Goal: Task Accomplishment & Management: Complete application form

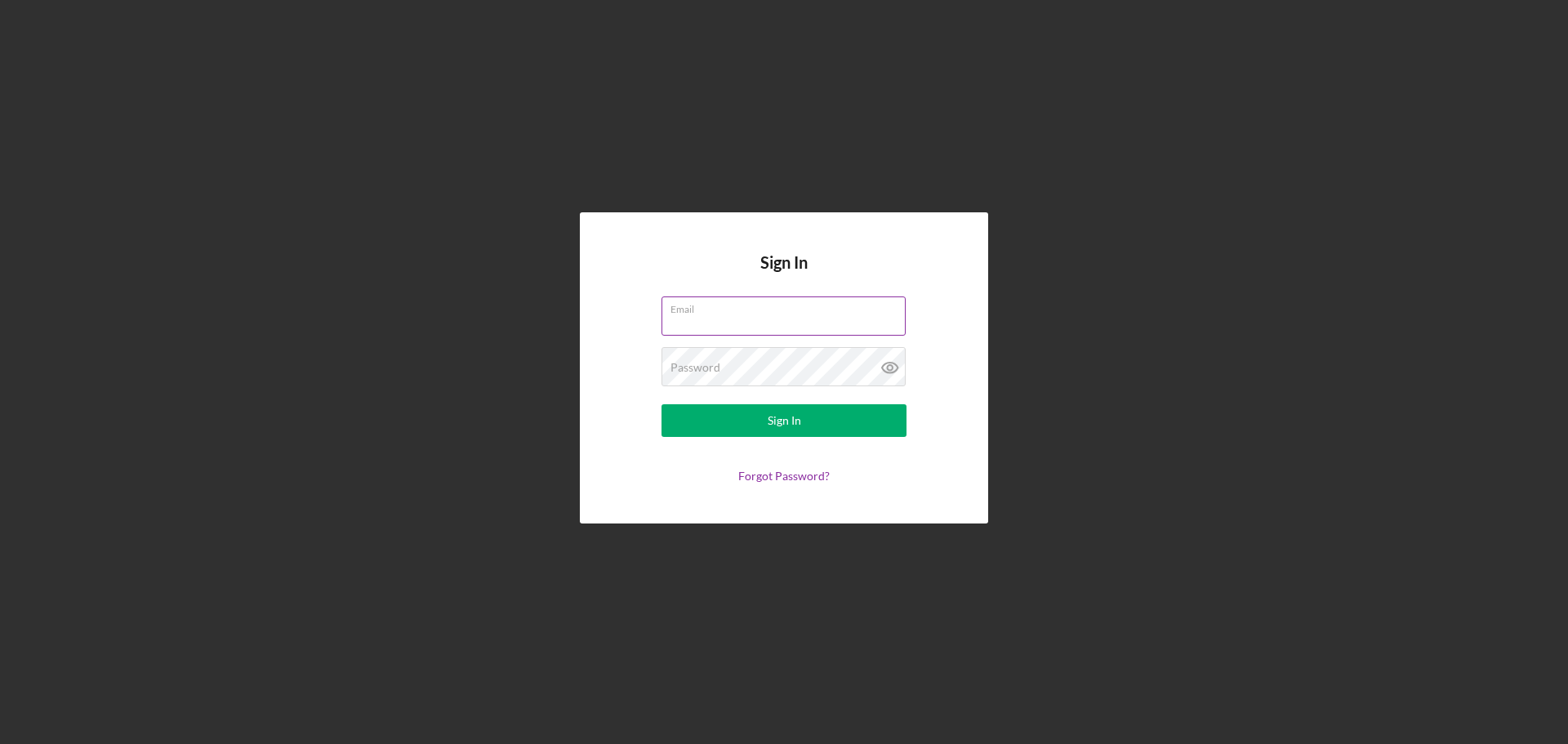
click at [729, 324] on input "Email" at bounding box center [783, 316] width 244 height 39
type input "[EMAIL_ADDRESS][DOMAIN_NAME]"
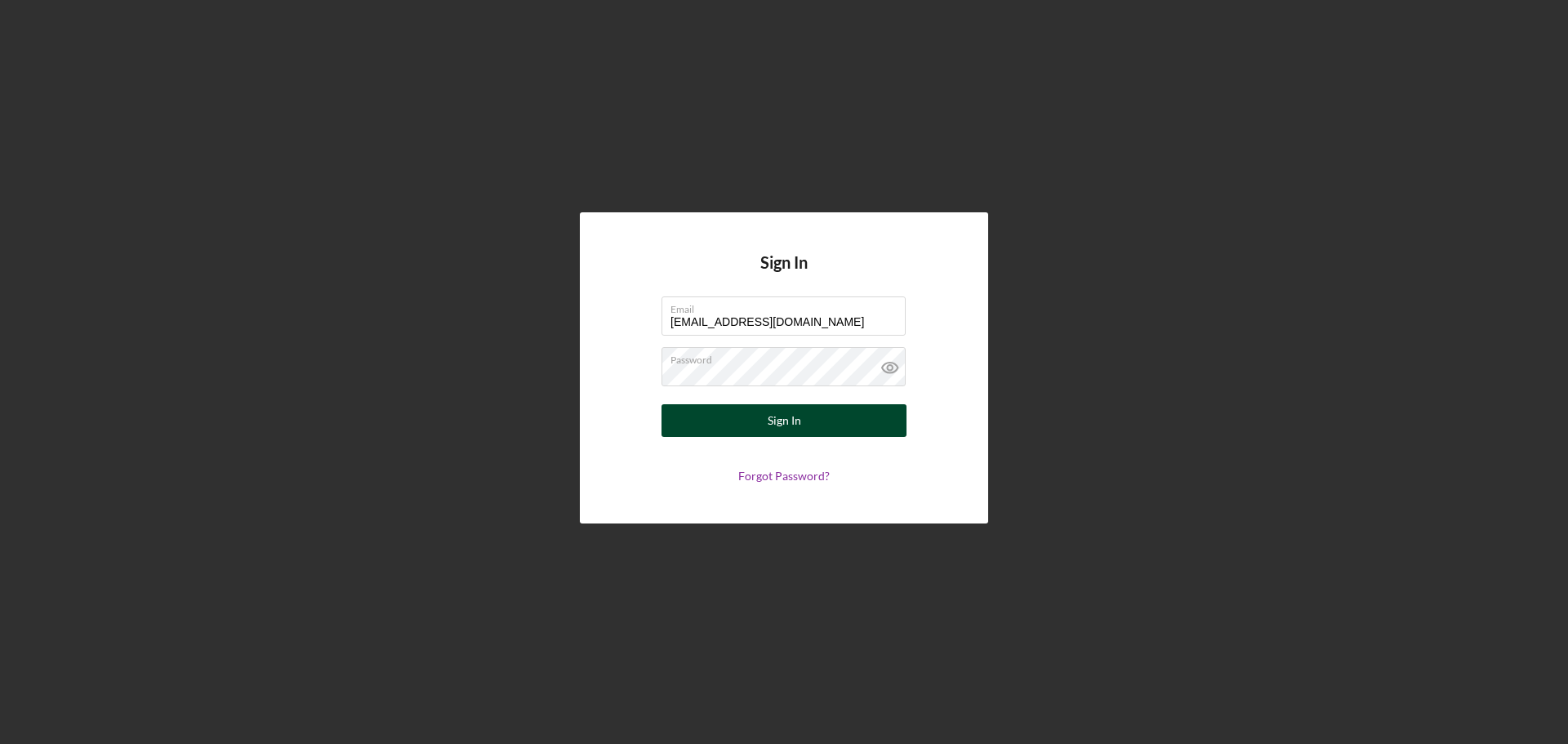
click at [818, 418] on button "Sign In" at bounding box center [784, 420] width 245 height 33
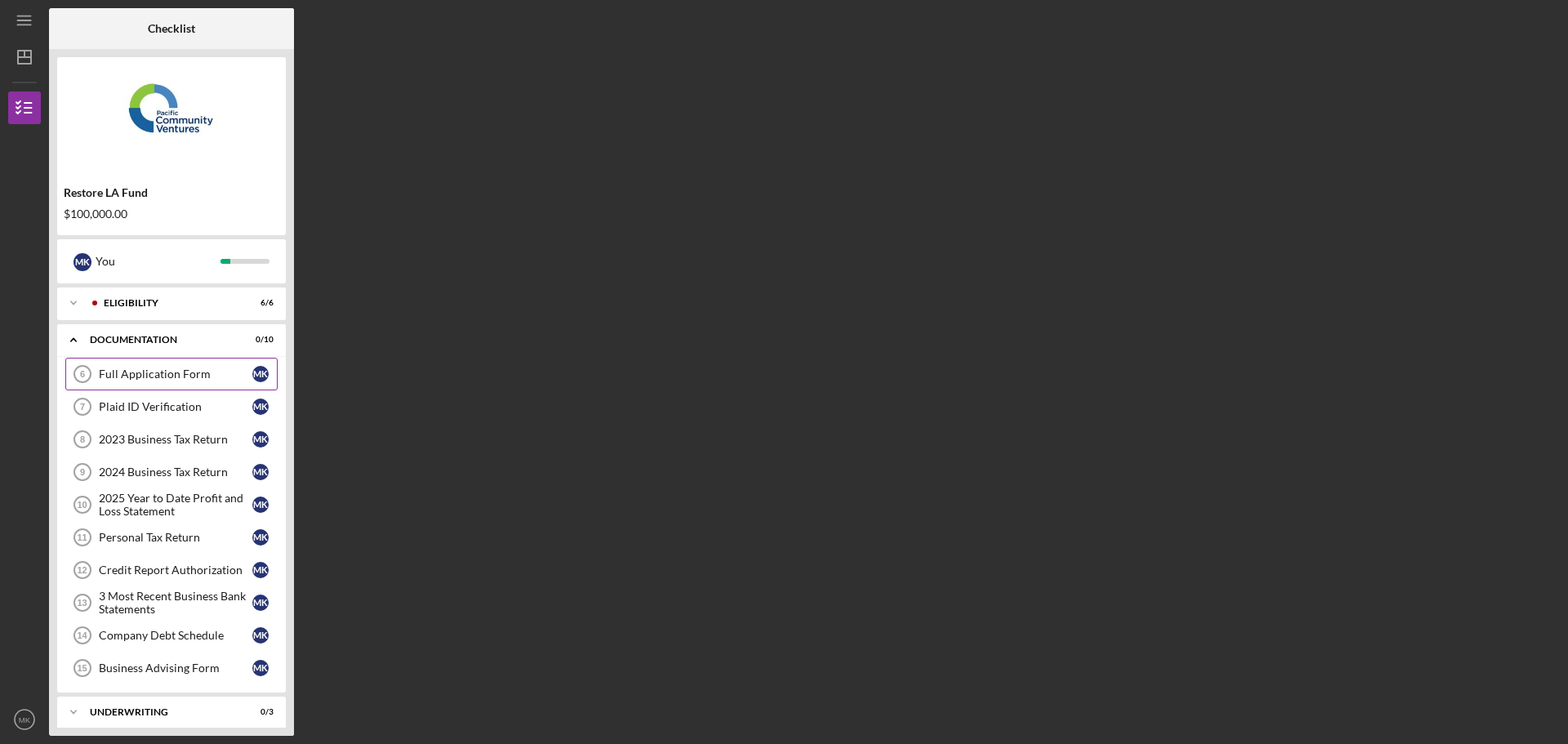
scroll to position [47, 0]
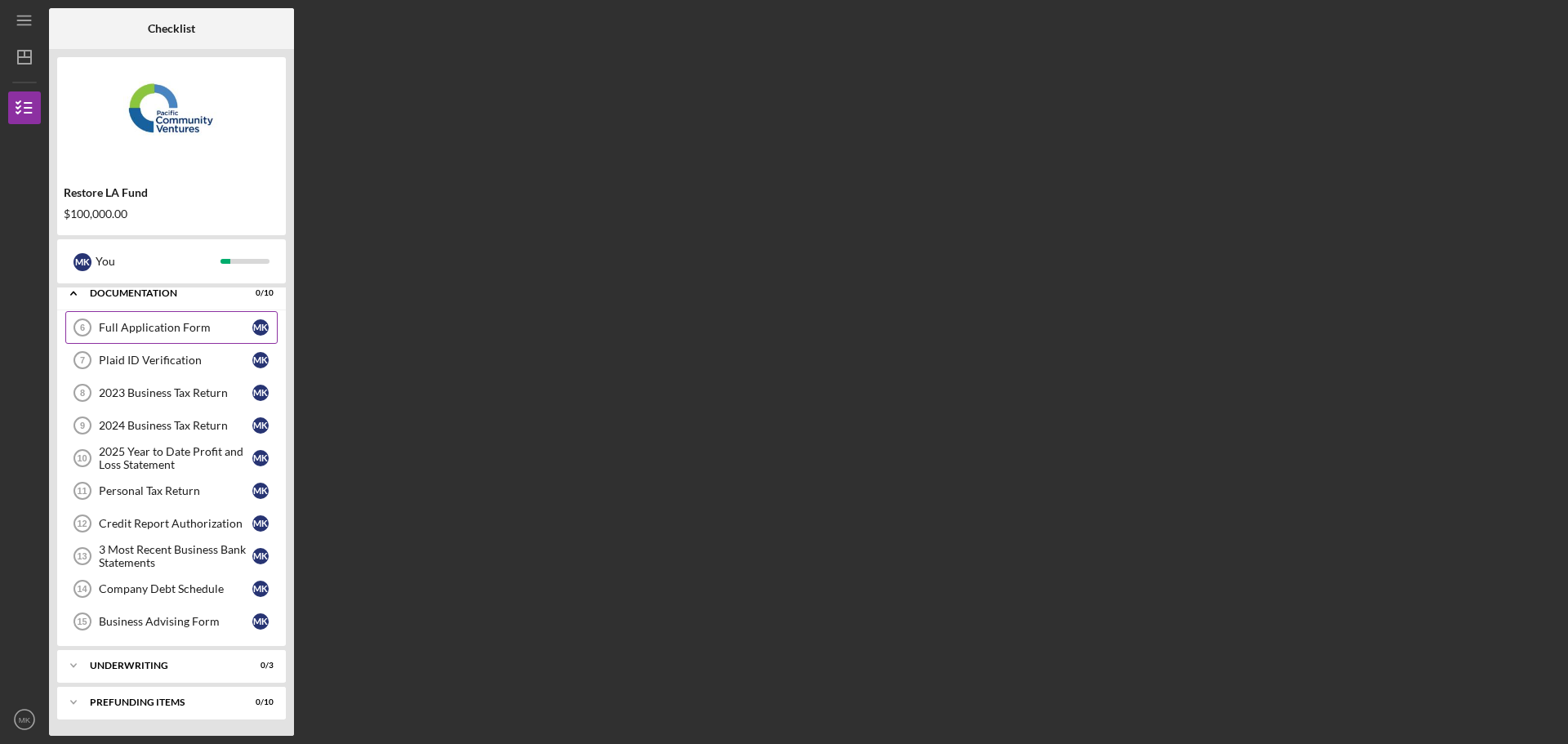
click at [153, 325] on div "Full Application Form" at bounding box center [176, 328] width 154 height 13
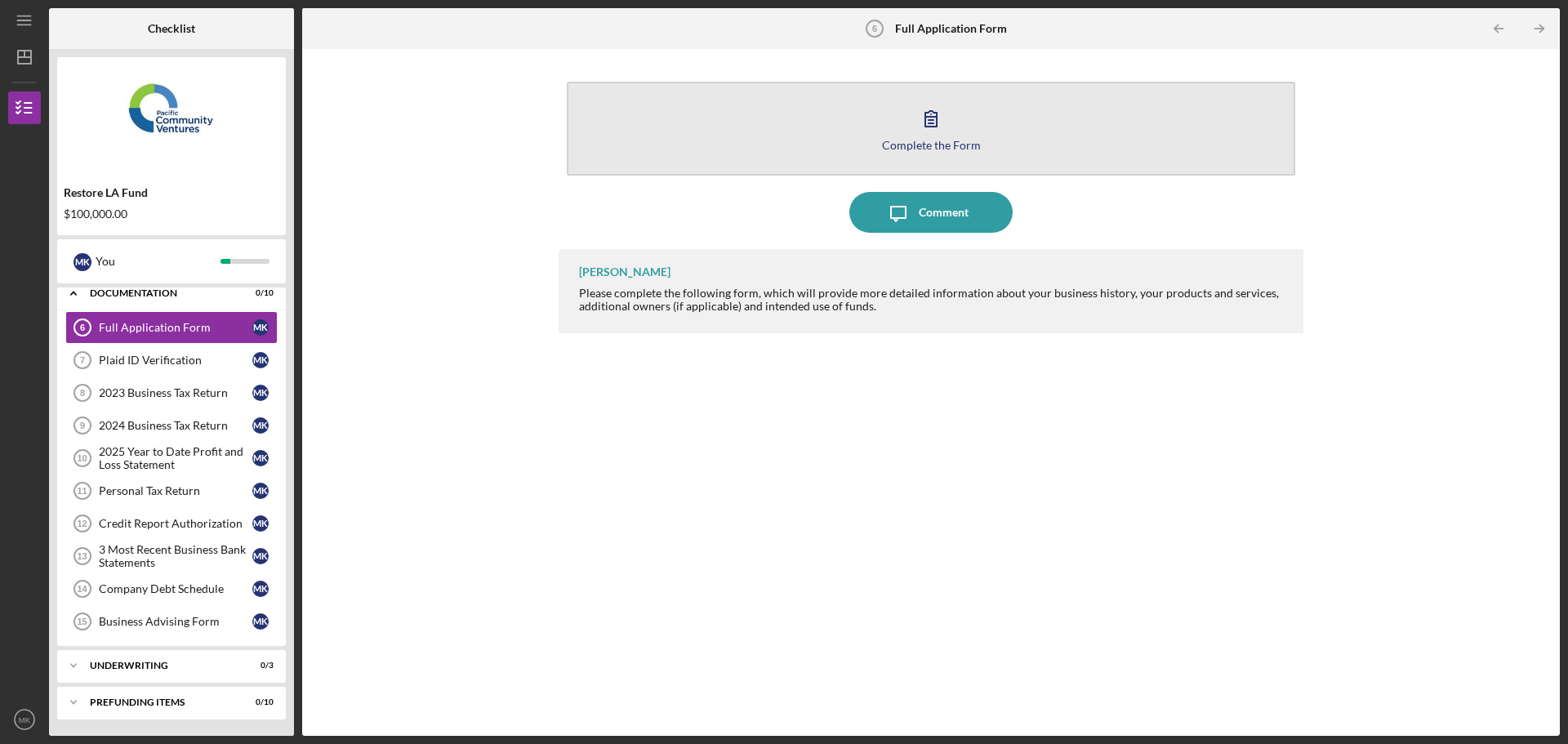
click at [841, 119] on button "Complete the Form Form" at bounding box center [930, 128] width 728 height 94
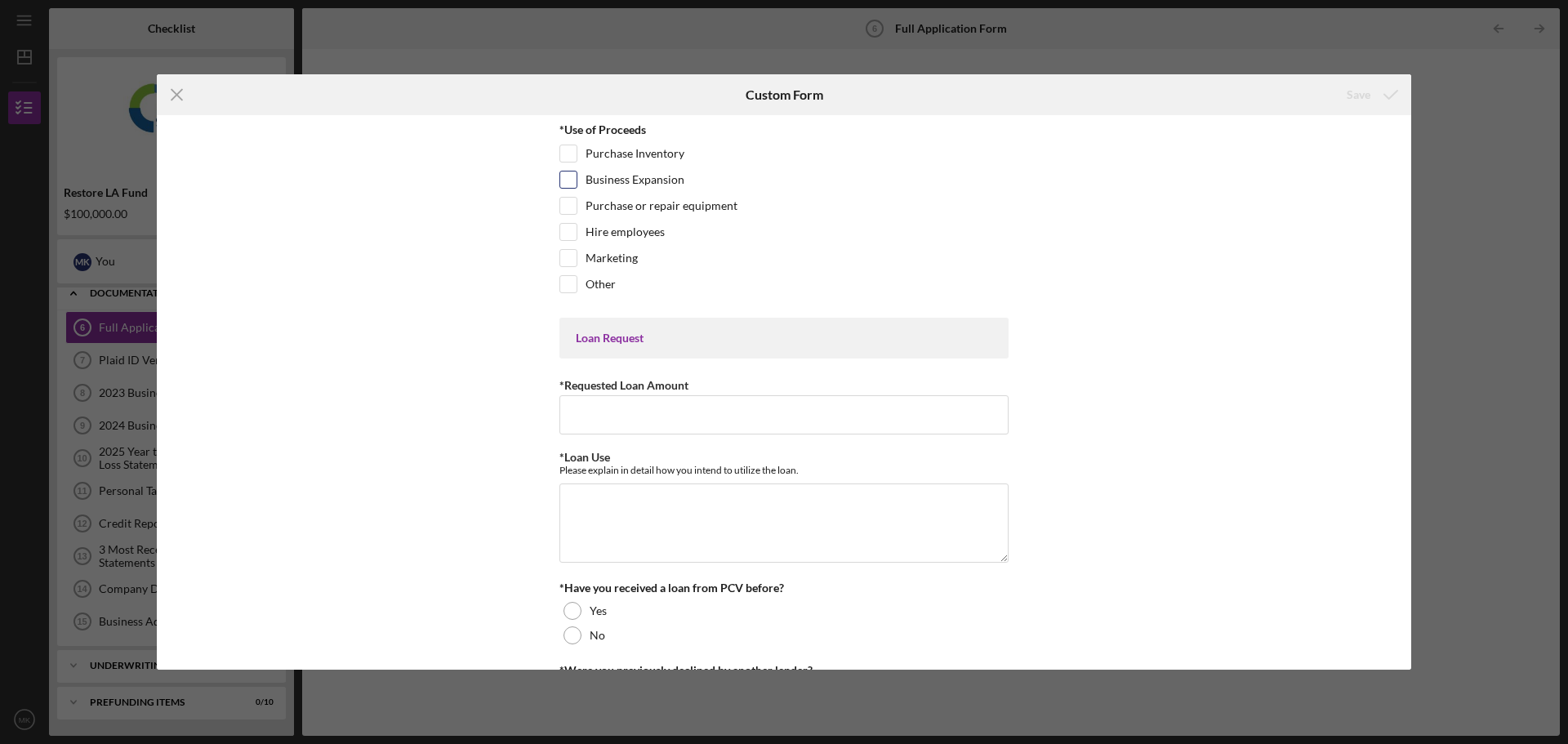
click at [637, 182] on label "Business Expansion" at bounding box center [634, 180] width 99 height 16
click at [576, 182] on input "Business Expansion" at bounding box center [568, 180] width 16 height 16
checkbox input "true"
click at [636, 232] on label "Hire employees" at bounding box center [625, 232] width 79 height 16
click at [576, 232] on input "Hire employees" at bounding box center [568, 232] width 16 height 16
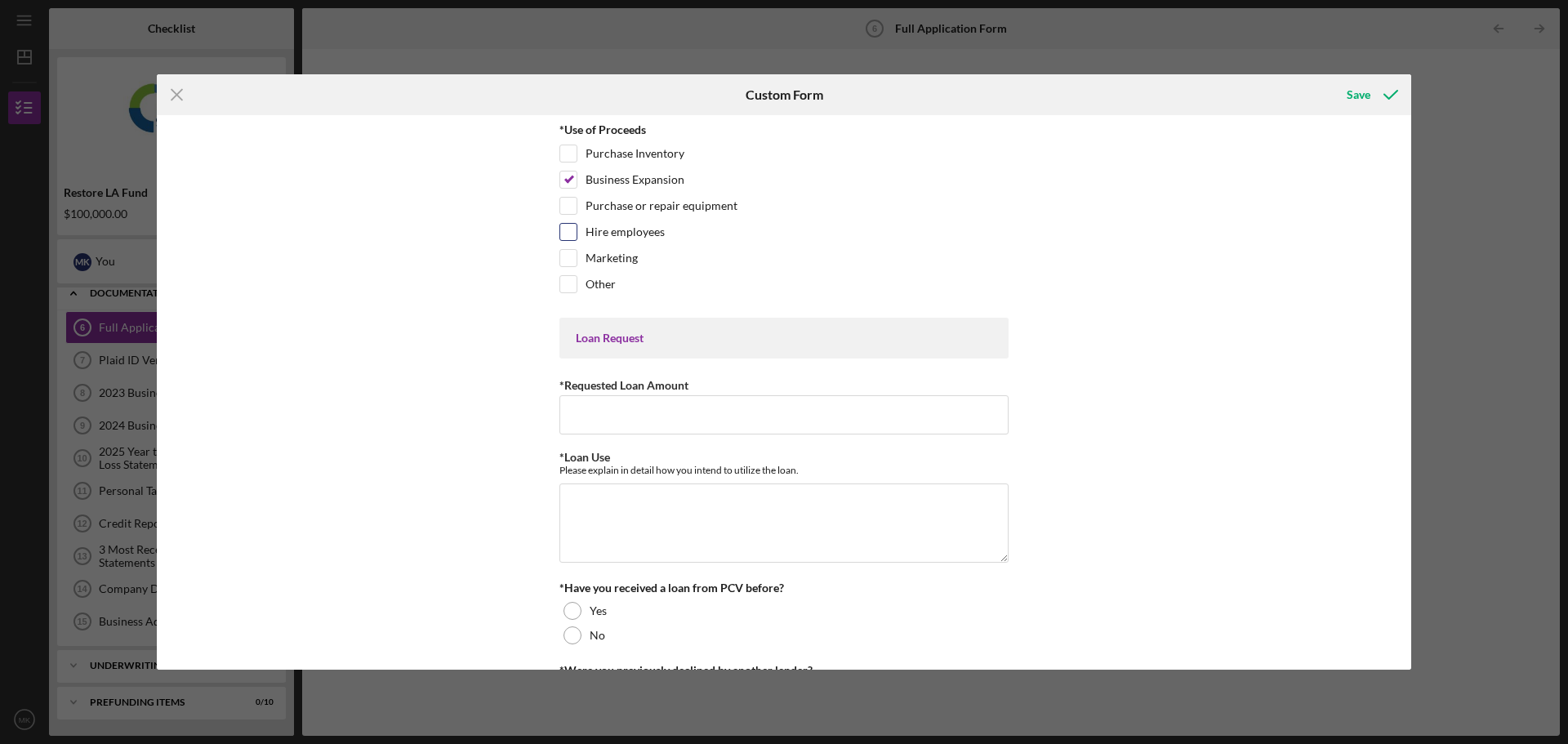
checkbox input "true"
click at [618, 257] on label "Marketing" at bounding box center [612, 258] width 52 height 16
click at [576, 257] on input "Marketing" at bounding box center [568, 258] width 16 height 16
checkbox input "true"
click at [665, 419] on input "*Requested Loan Amount" at bounding box center [783, 415] width 449 height 39
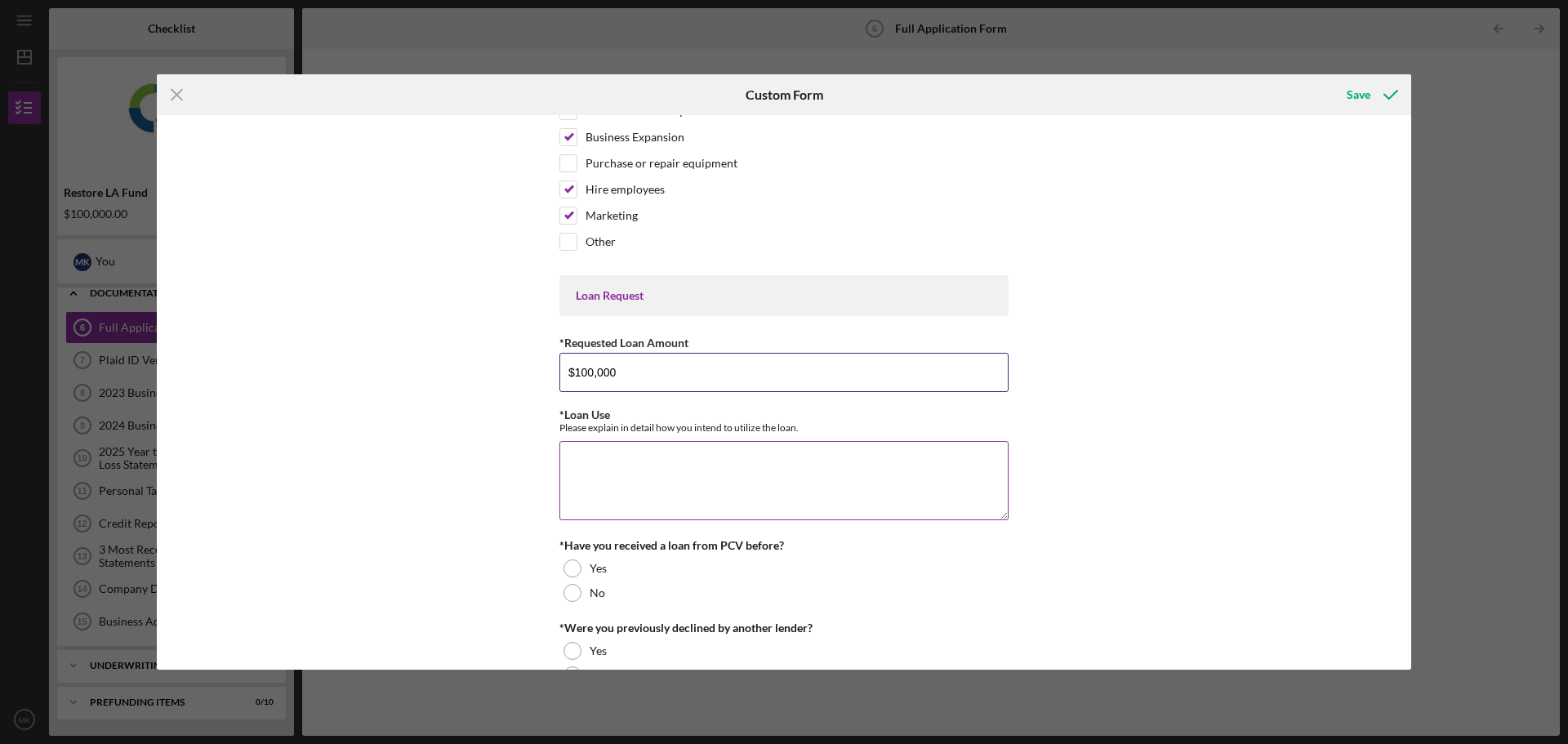
scroll to position [82, 0]
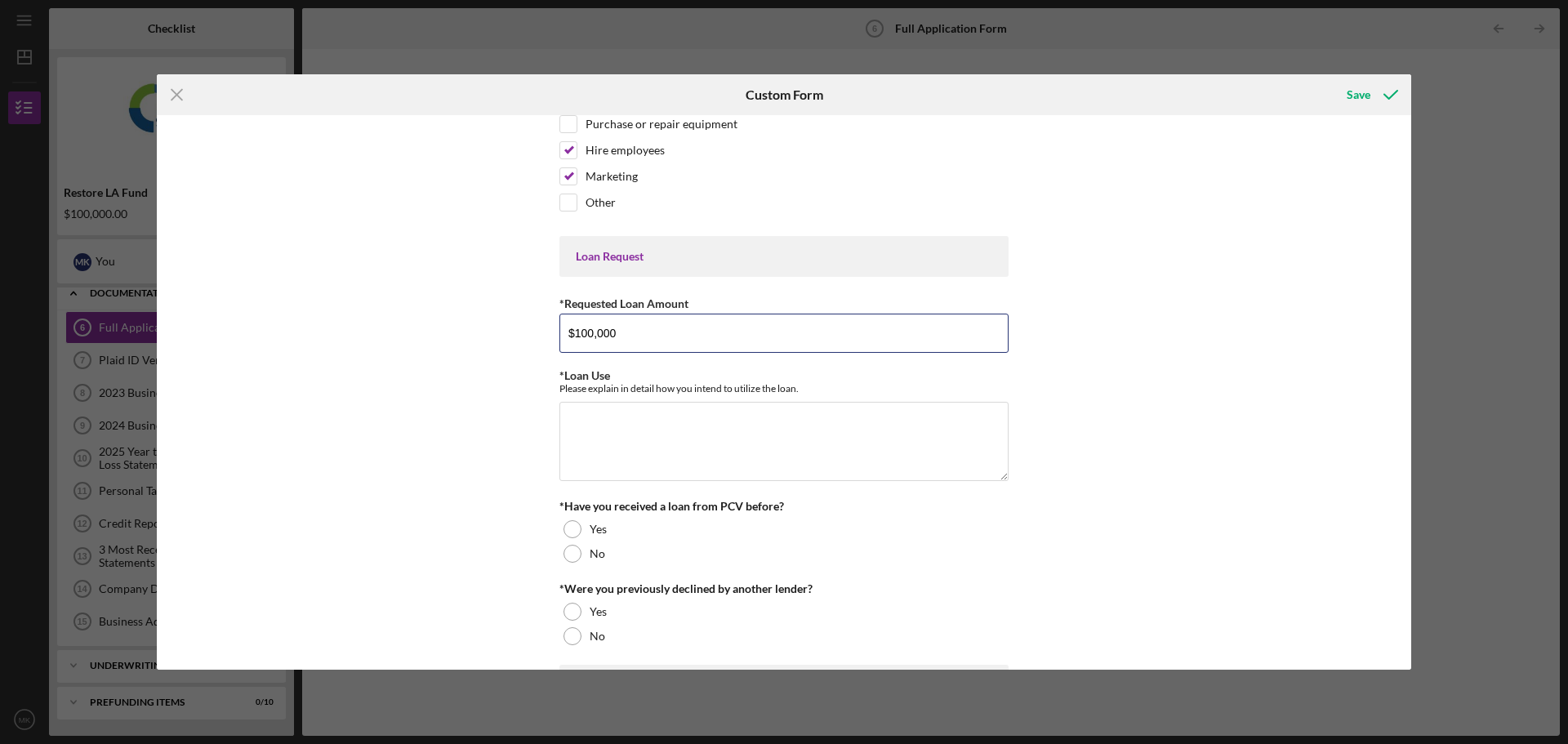
type input "$100,000"
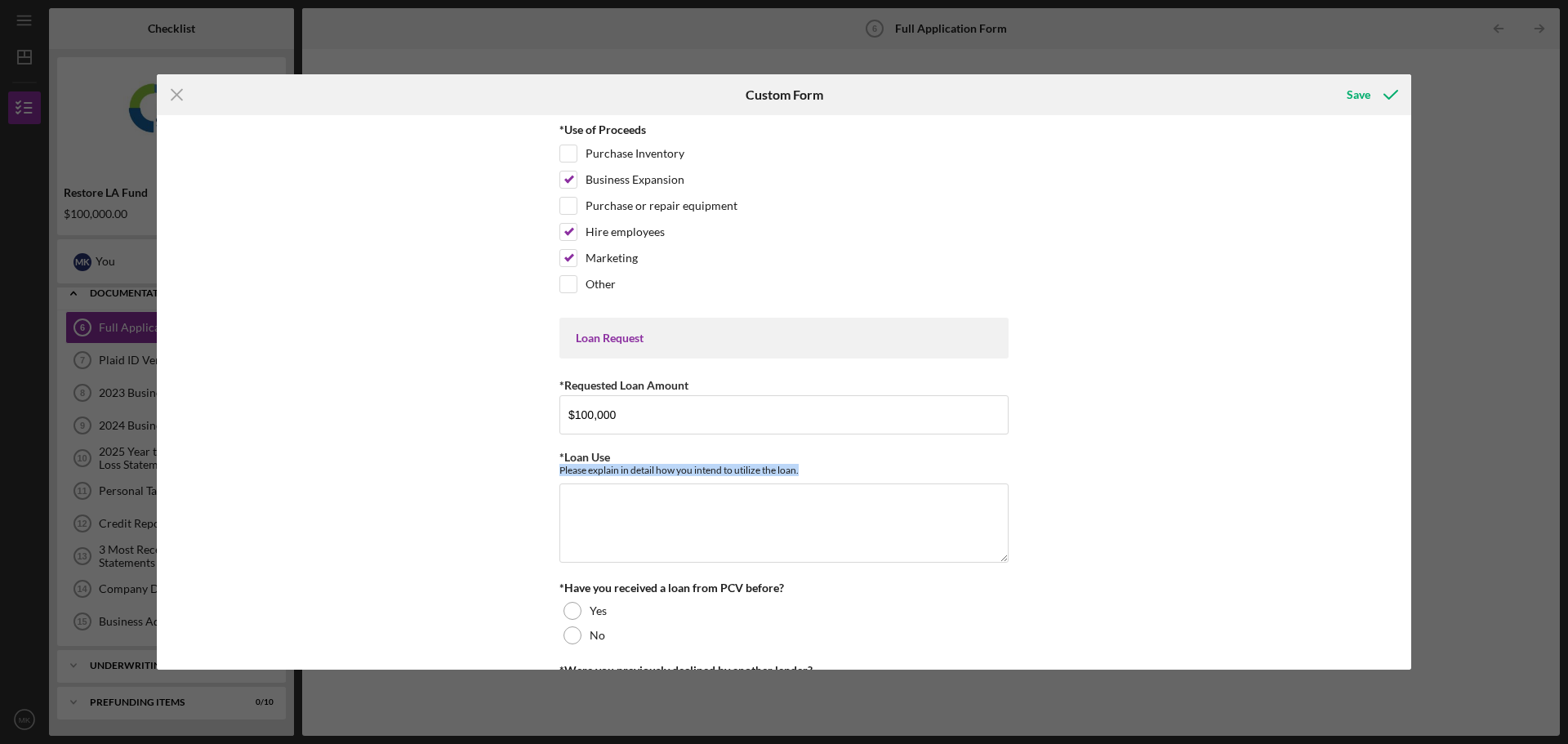
drag, startPoint x: 815, startPoint y: 466, endPoint x: 553, endPoint y: 473, distance: 262.1
click at [553, 473] on div "*Use of Proceeds Purchase Inventory Business Expansion Purchase or repair equip…" at bounding box center [784, 392] width 1254 height 554
copy div "Please explain in detail how you intend to utilize the loan."
click at [724, 546] on textarea "*Loan Use" at bounding box center [783, 522] width 449 height 78
paste textarea "The loan funds will be strategically utilized to support the growth and operati…"
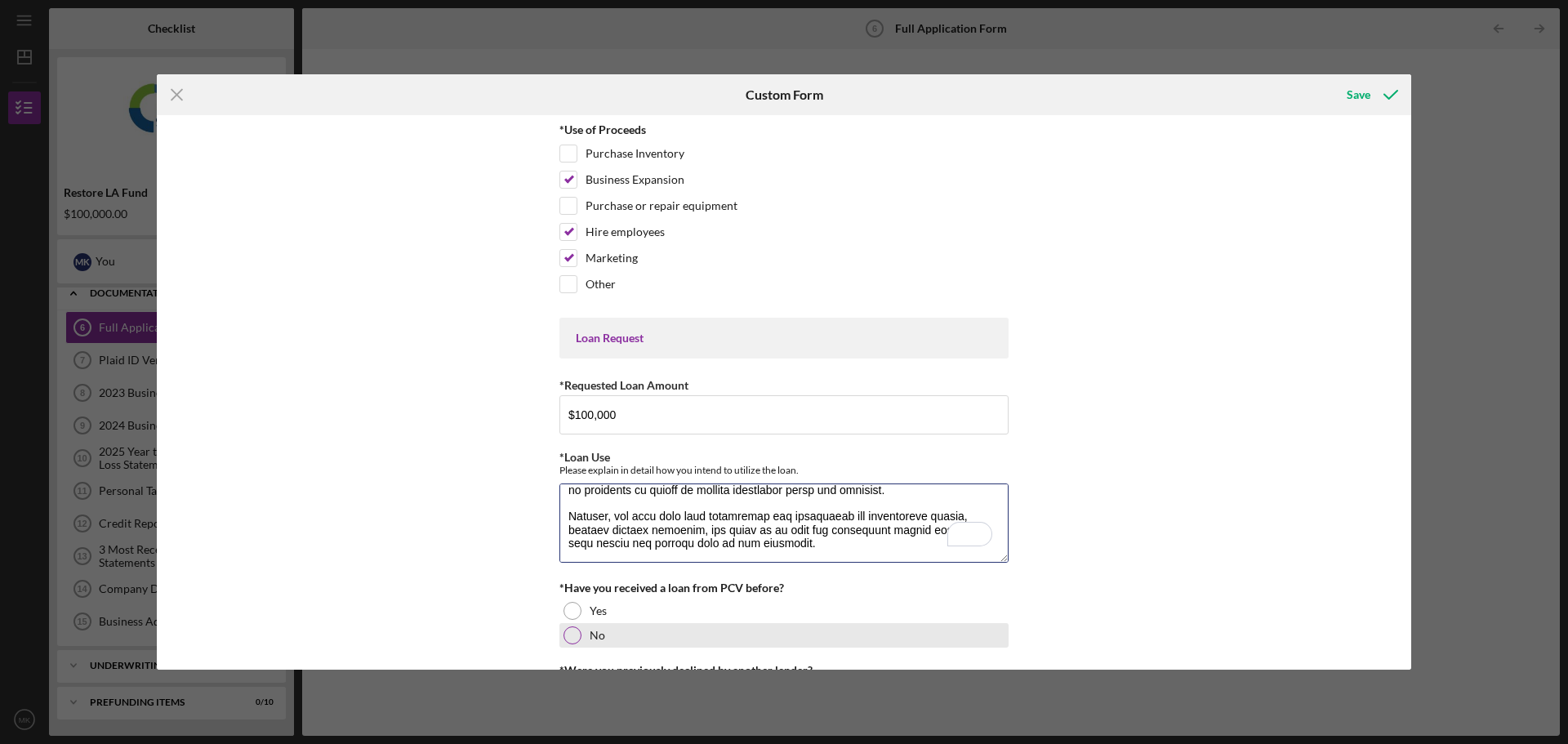
type textarea "The loan funds will be strategically utilized to support the growth and operati…"
click at [571, 639] on div at bounding box center [572, 635] width 18 height 18
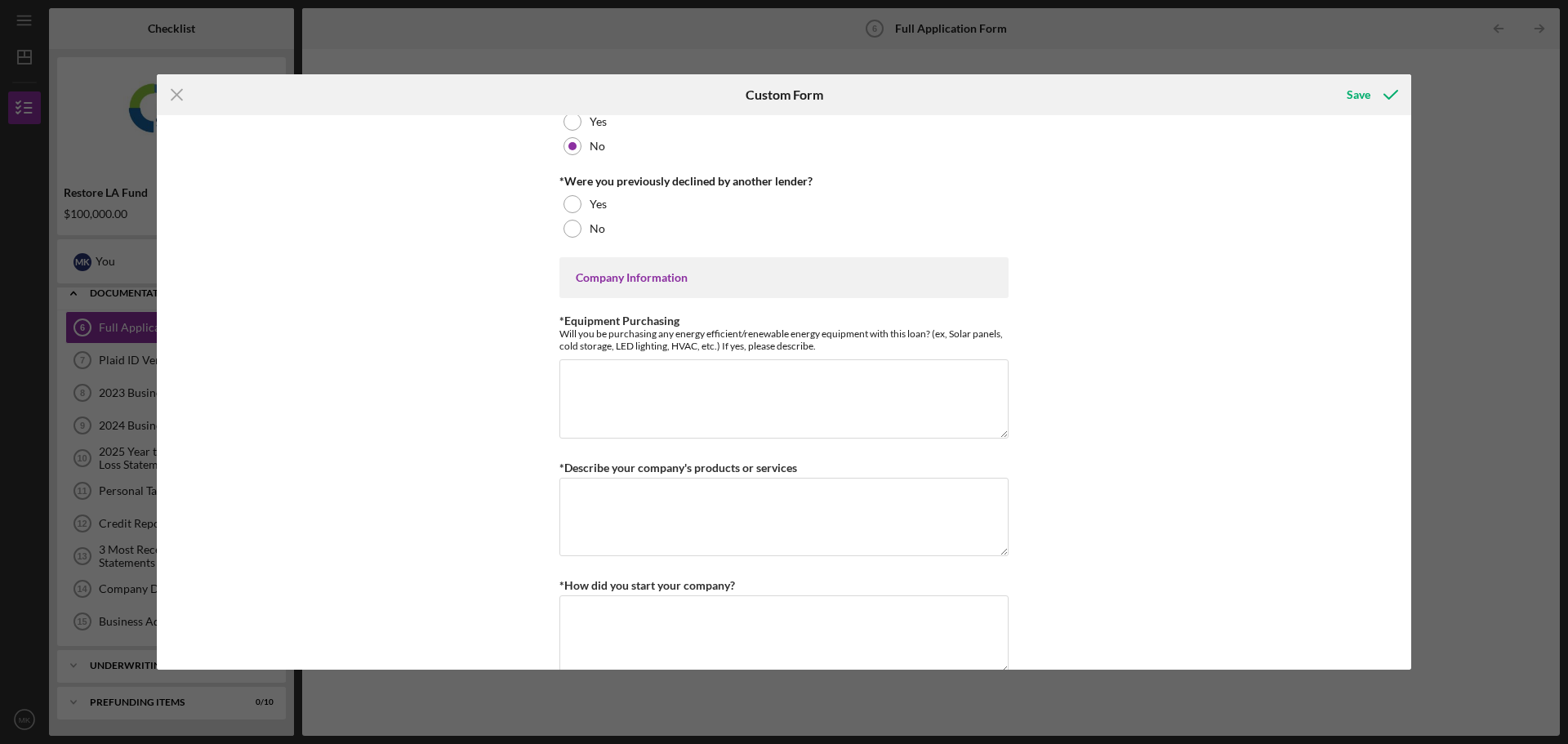
scroll to position [490, 0]
click at [580, 228] on div "No" at bounding box center [783, 228] width 449 height 25
click at [694, 412] on textarea "*Equipment Purchasing" at bounding box center [783, 397] width 449 height 78
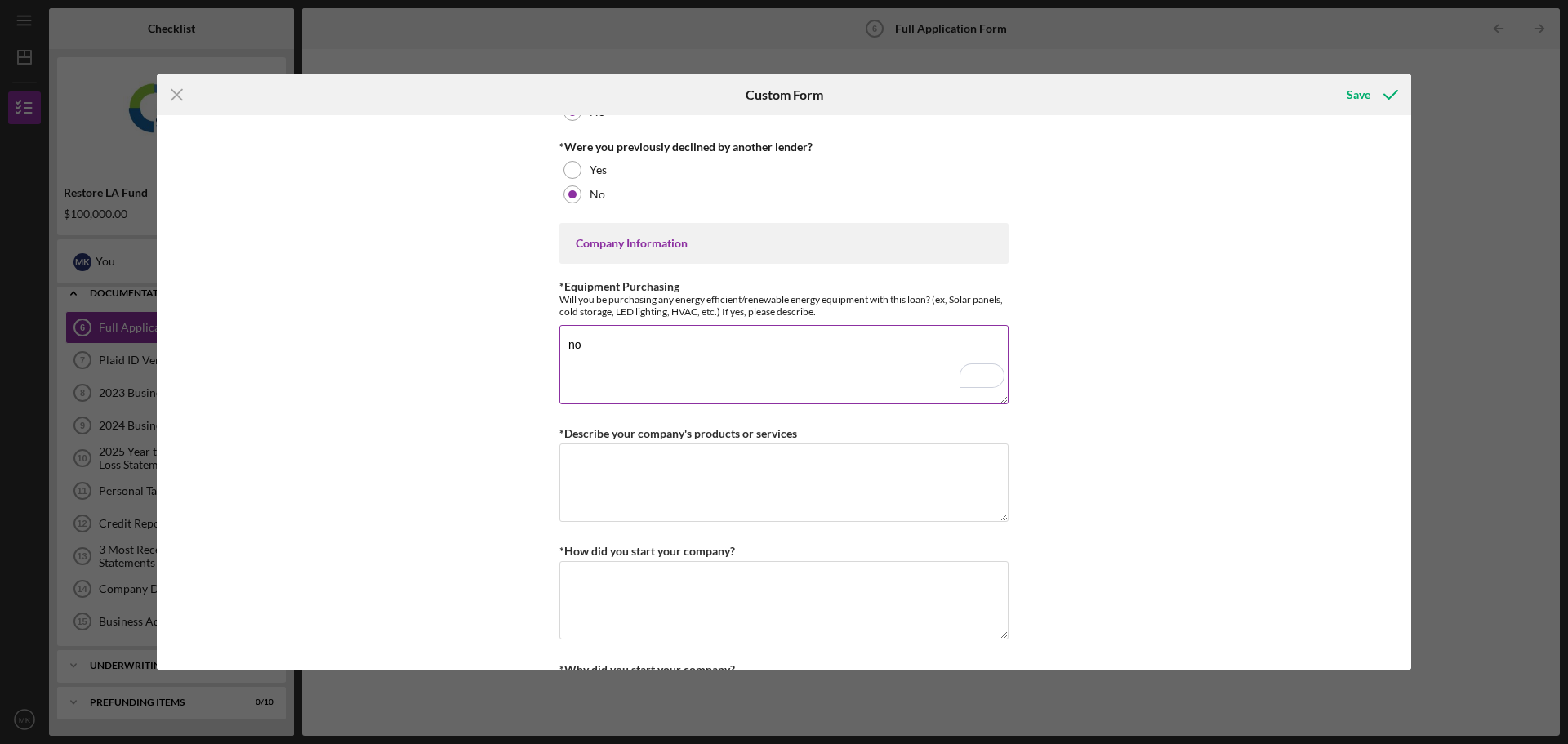
scroll to position [571, 0]
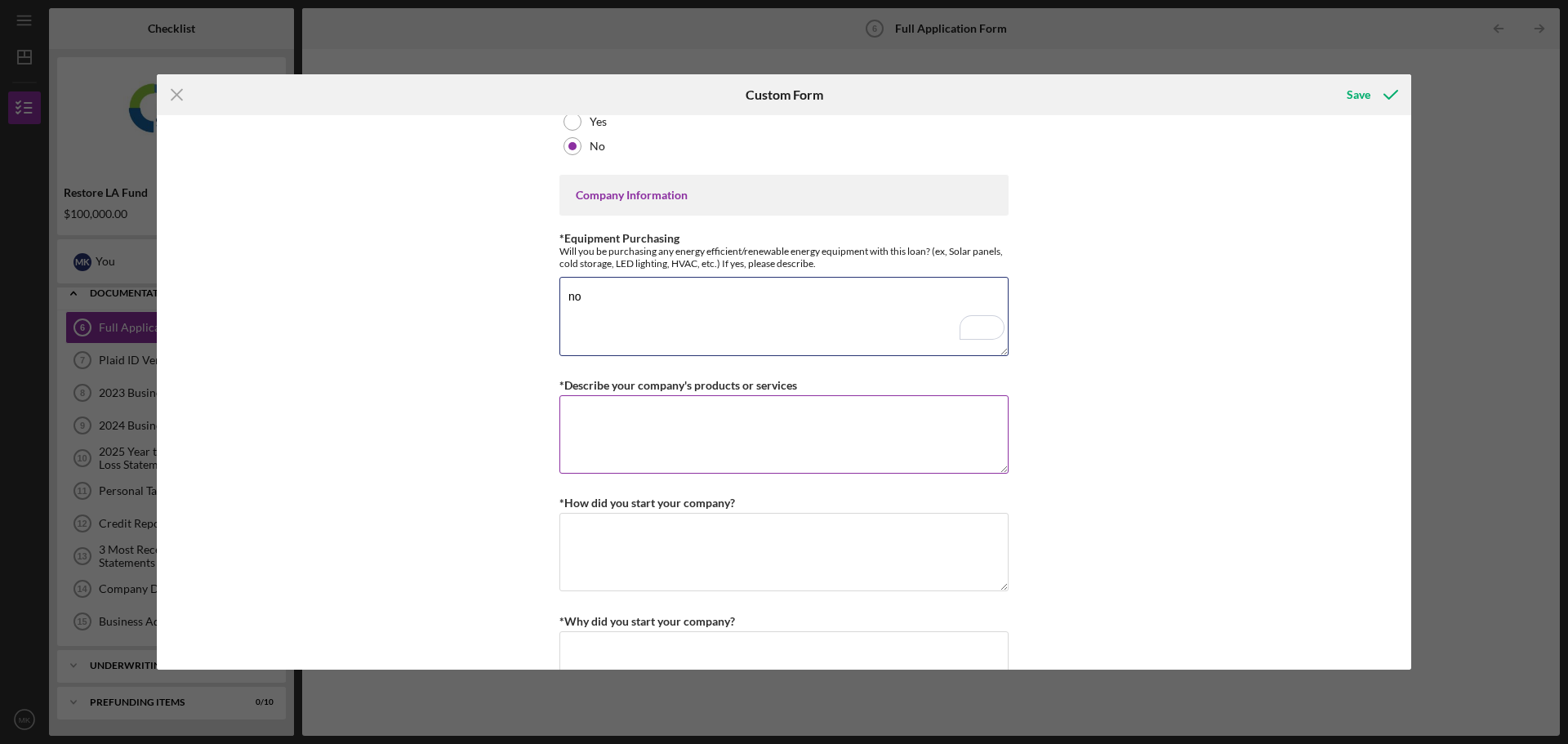
type textarea "no"
click at [692, 418] on textarea "*Describe your company's products or services" at bounding box center [783, 434] width 449 height 78
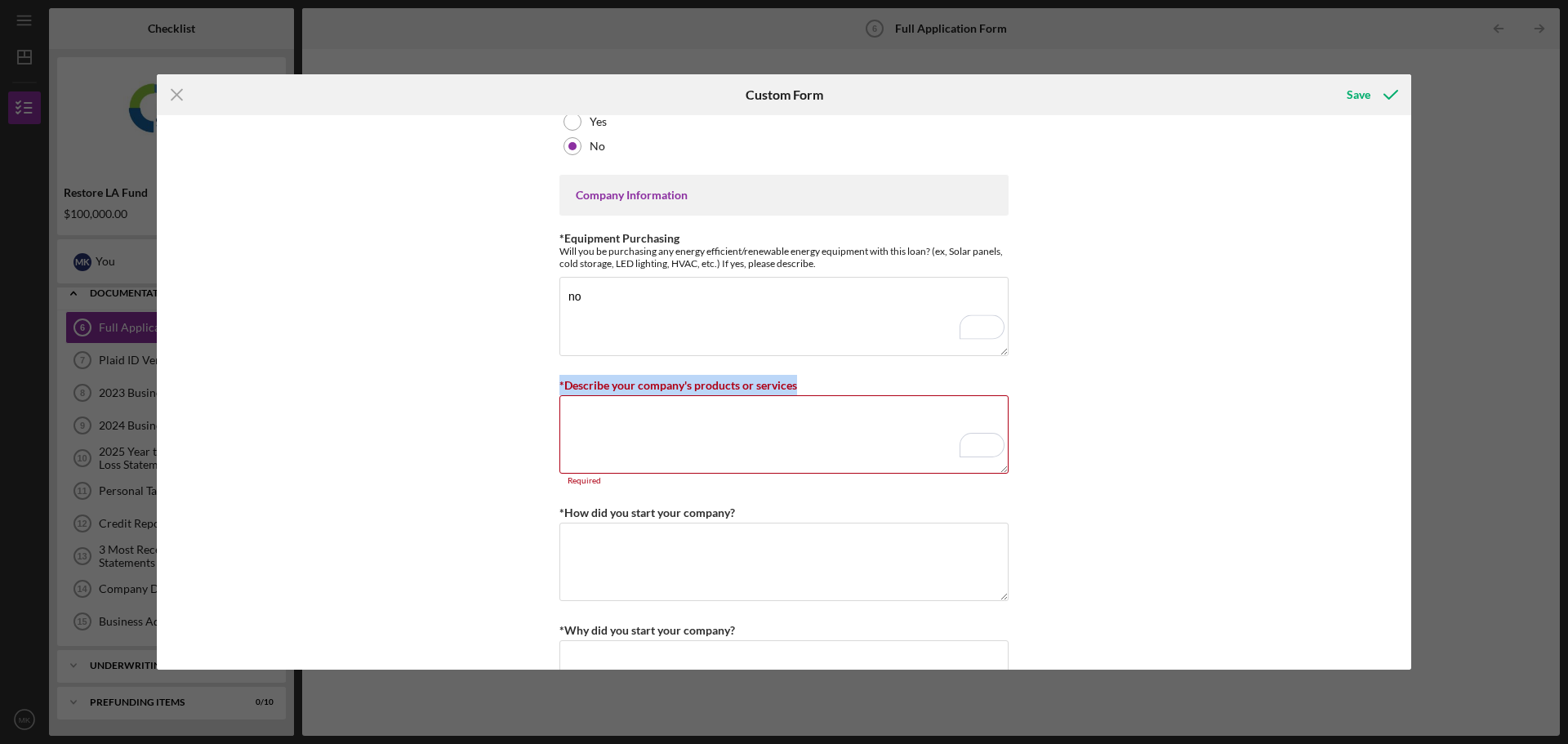
drag, startPoint x: 802, startPoint y: 386, endPoint x: 549, endPoint y: 388, distance: 253.0
click at [549, 388] on div "*Use of Proceeds Purchase Inventory Business Expansion Purchase or repair equip…" at bounding box center [784, 392] width 1254 height 554
copy label "*Describe your company's products or services"
click at [671, 433] on textarea "*Describe your company's products or services" at bounding box center [783, 434] width 449 height 78
paste textarea "Our company provides comprehensive skilled nursing, home health, and hospice ca…"
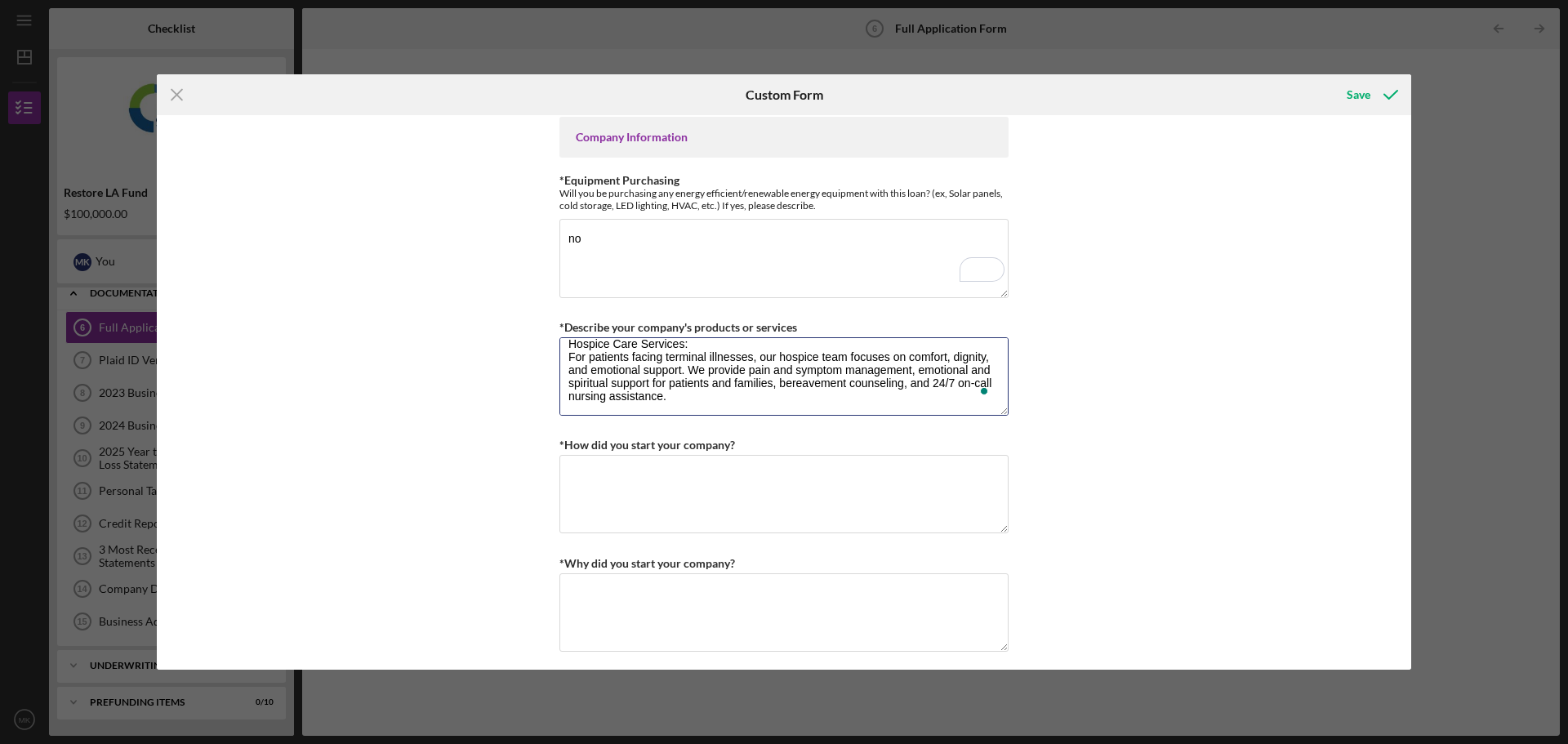
scroll to position [653, 0]
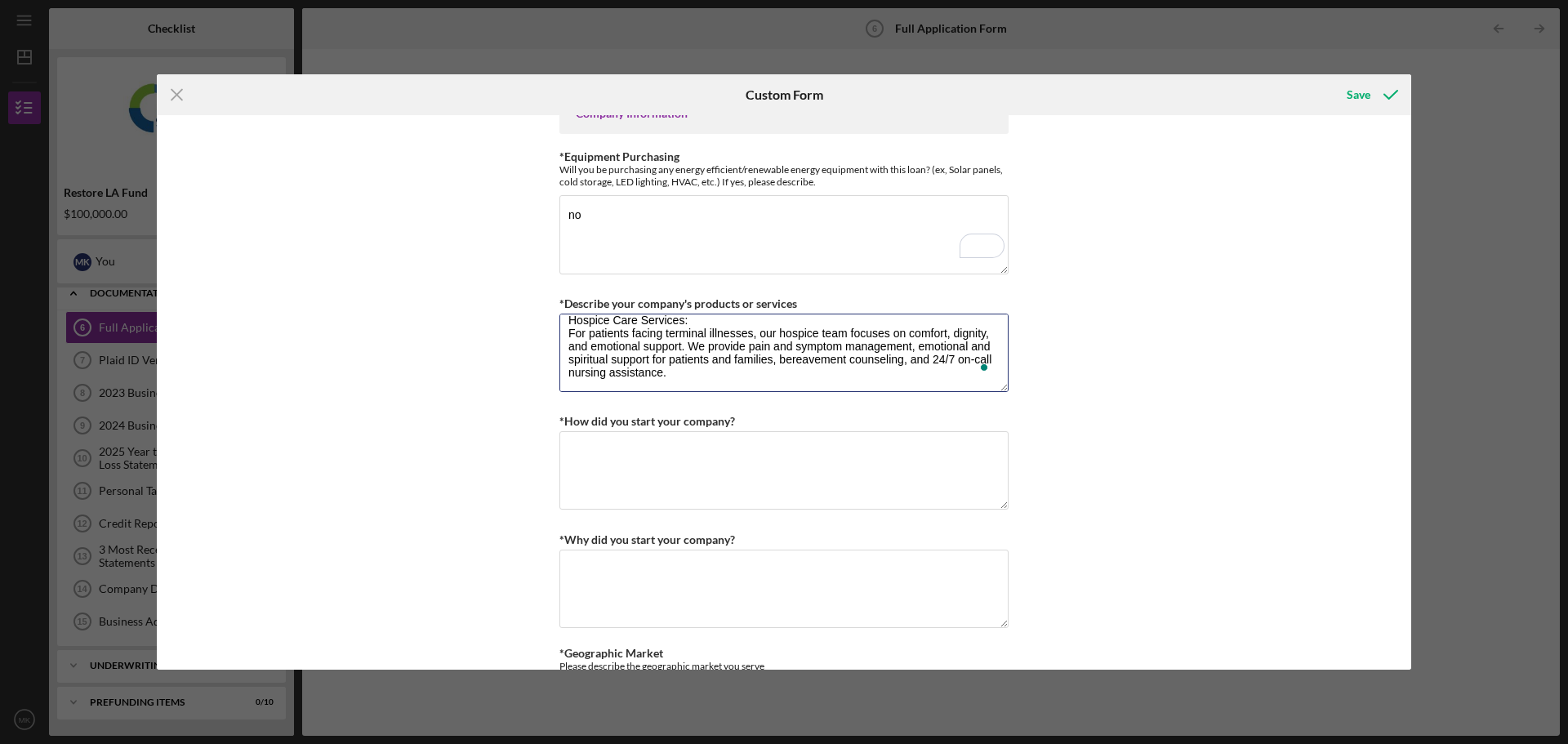
type textarea "Our company provides comprehensive skilled nursing, home health, and hospice ca…"
drag, startPoint x: 737, startPoint y: 417, endPoint x: 529, endPoint y: 419, distance: 208.0
click at [529, 419] on div "*Use of Proceeds Purchase Inventory Business Expansion Purchase or repair equip…" at bounding box center [784, 392] width 1254 height 554
copy label "*How did you start your company?"
click at [635, 457] on textarea "*How did you start your company?" at bounding box center [783, 470] width 449 height 78
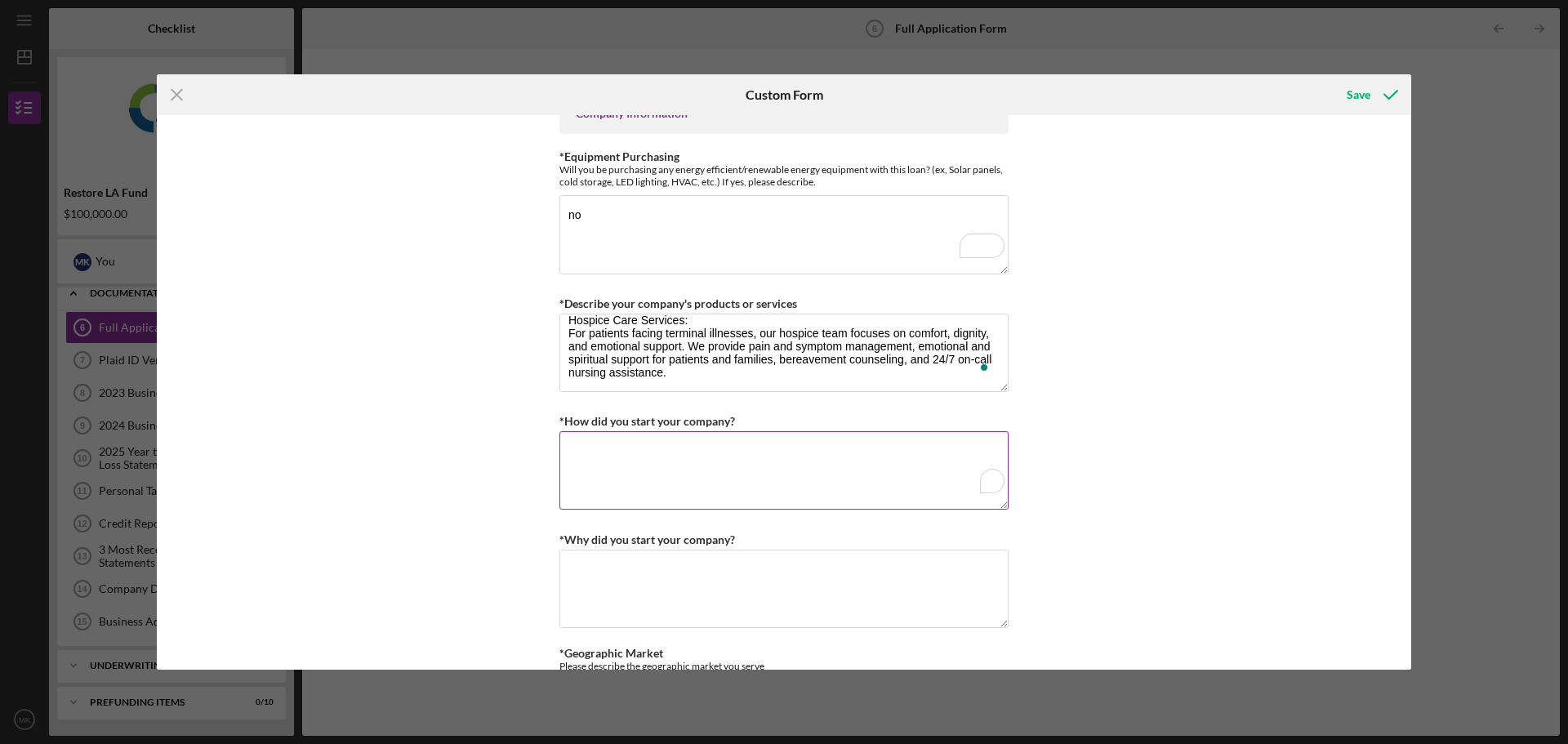
paste textarea "As a Registered Nurse with a strong passion for patient-centered care, I founde…"
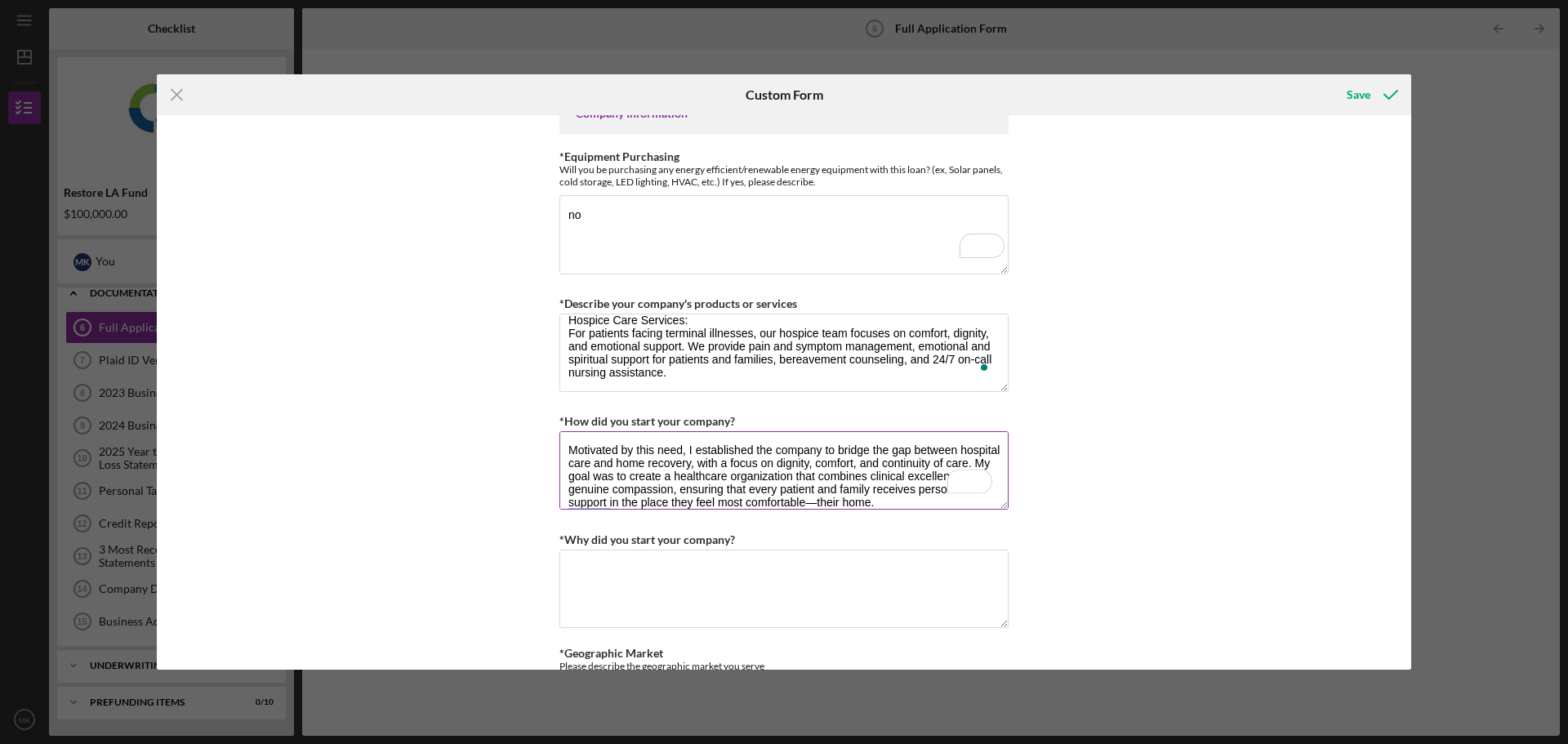
scroll to position [80, 0]
click at [927, 499] on textarea "As a Registered Nurse with a strong passion for patient-centered care, I founde…" at bounding box center [783, 470] width 449 height 78
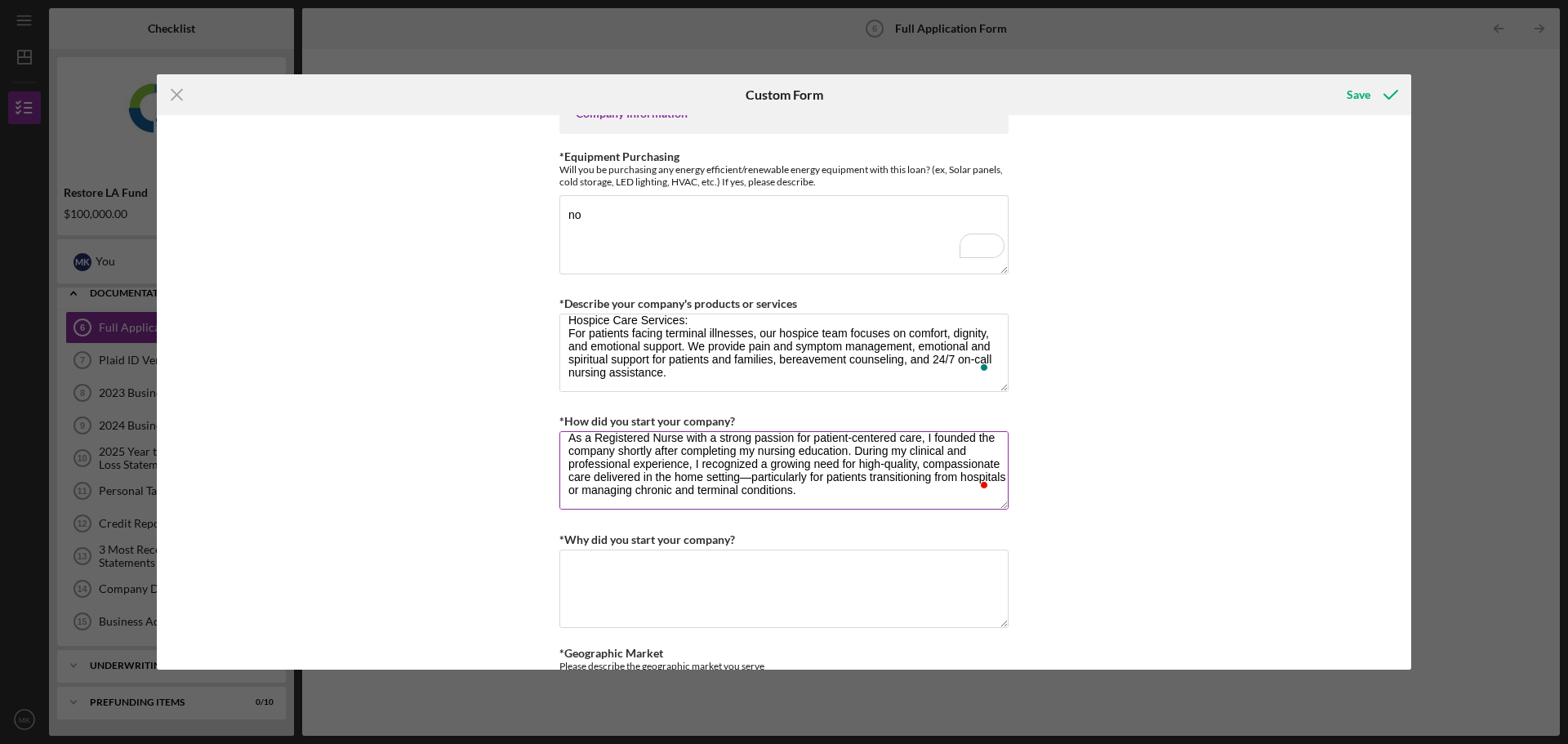
scroll to position [0, 0]
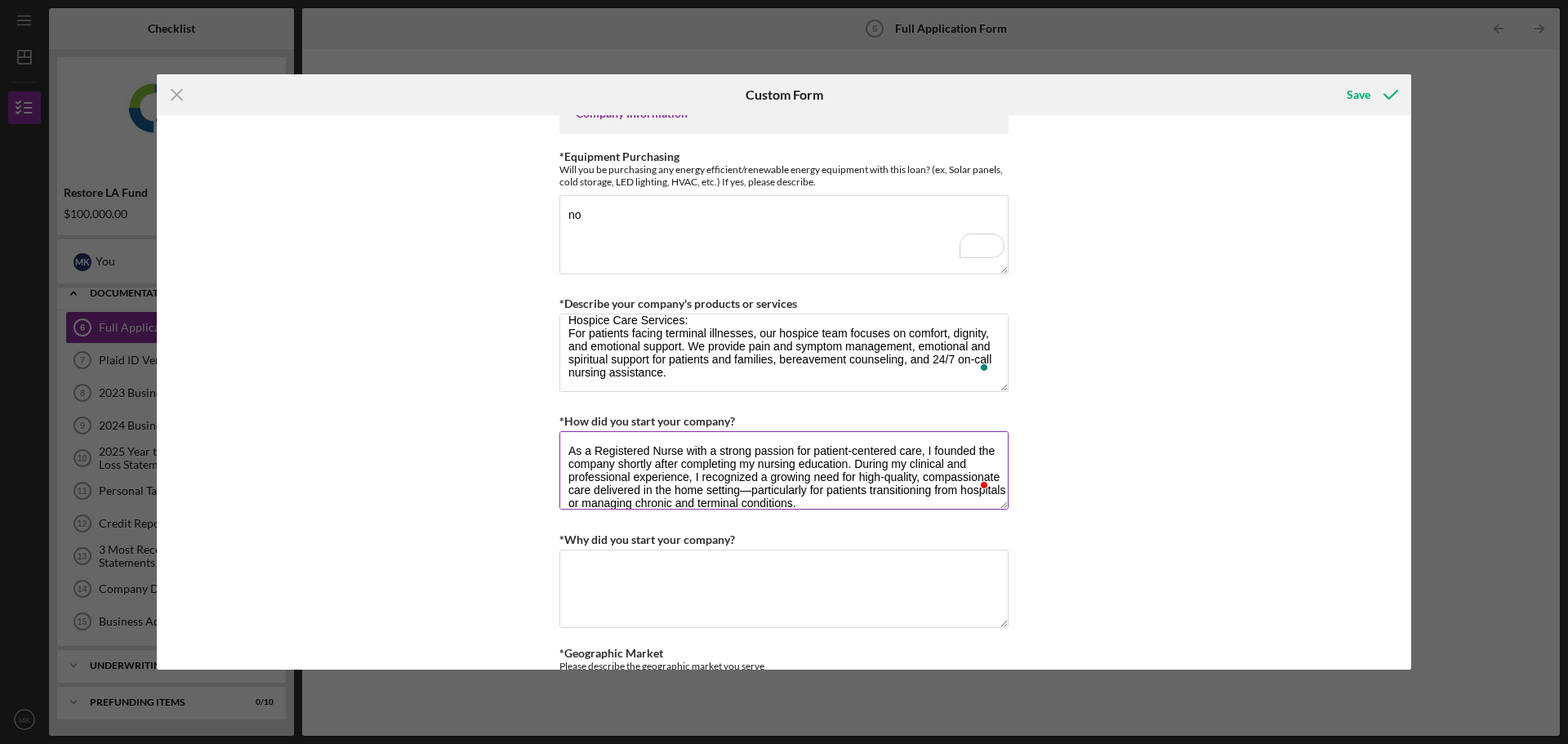
click at [829, 490] on textarea "As a Registered Nurse with a strong passion for patient-centered care, I founde…" at bounding box center [783, 470] width 449 height 78
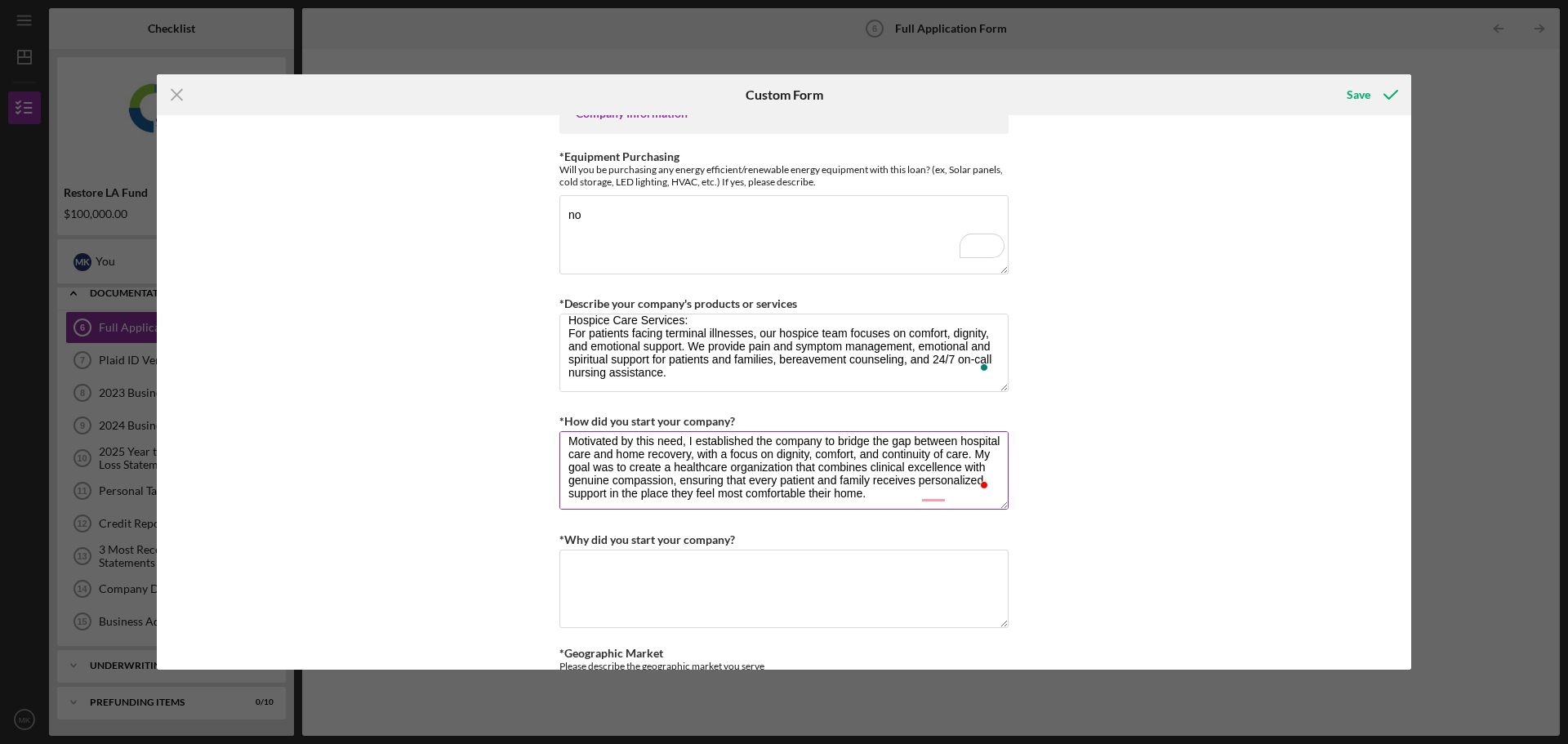
scroll to position [92, 0]
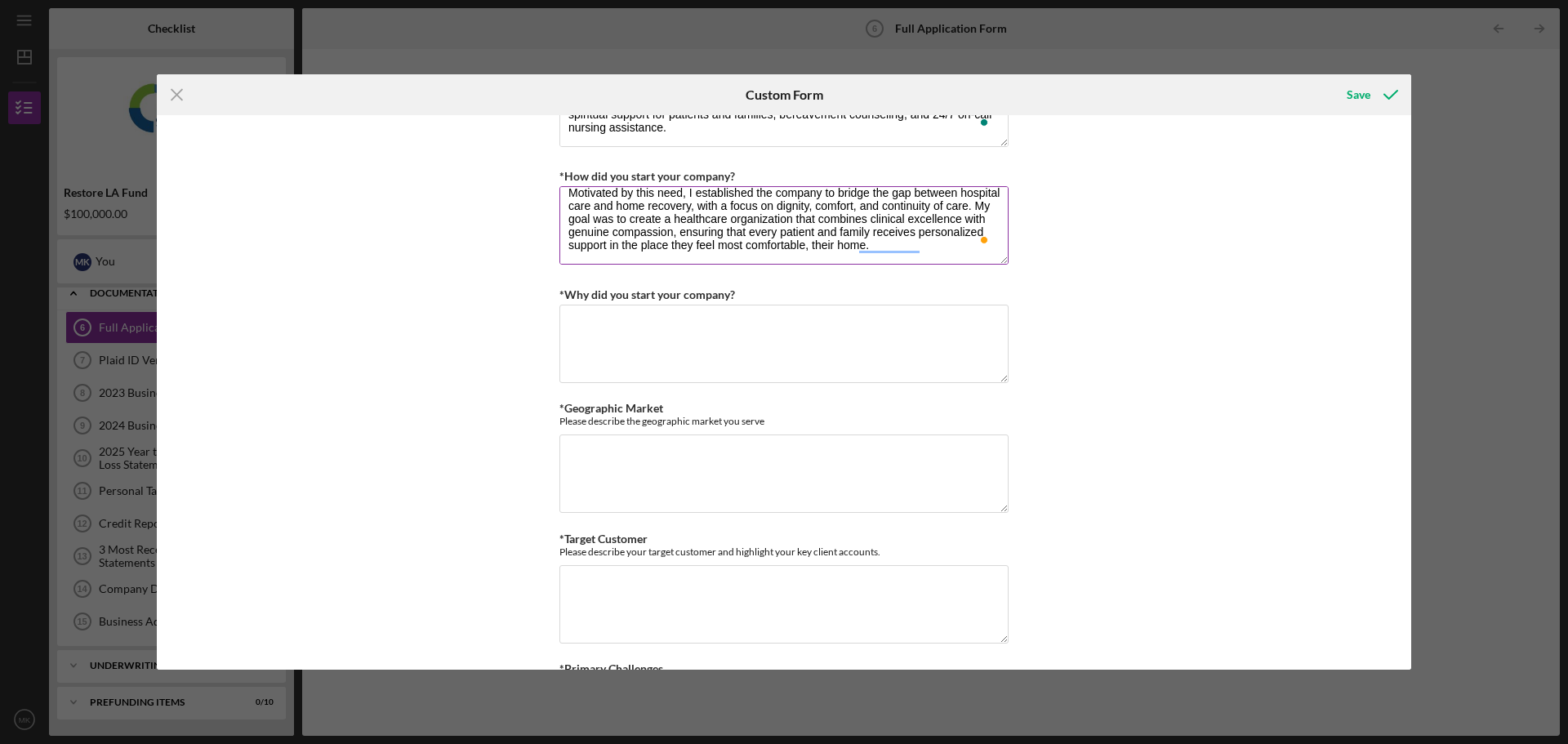
click at [697, 235] on textarea "As a Registered Nurse with a strong passion for patient-centered care, I founde…" at bounding box center [783, 226] width 449 height 78
type textarea "As a Registered Nurse with a strong passion for patient-centered care, I founde…"
drag, startPoint x: 742, startPoint y: 294, endPoint x: 563, endPoint y: 297, distance: 179.0
click at [563, 297] on div "*Why did you start your company?" at bounding box center [783, 294] width 449 height 20
copy label "Why did you start your company?"
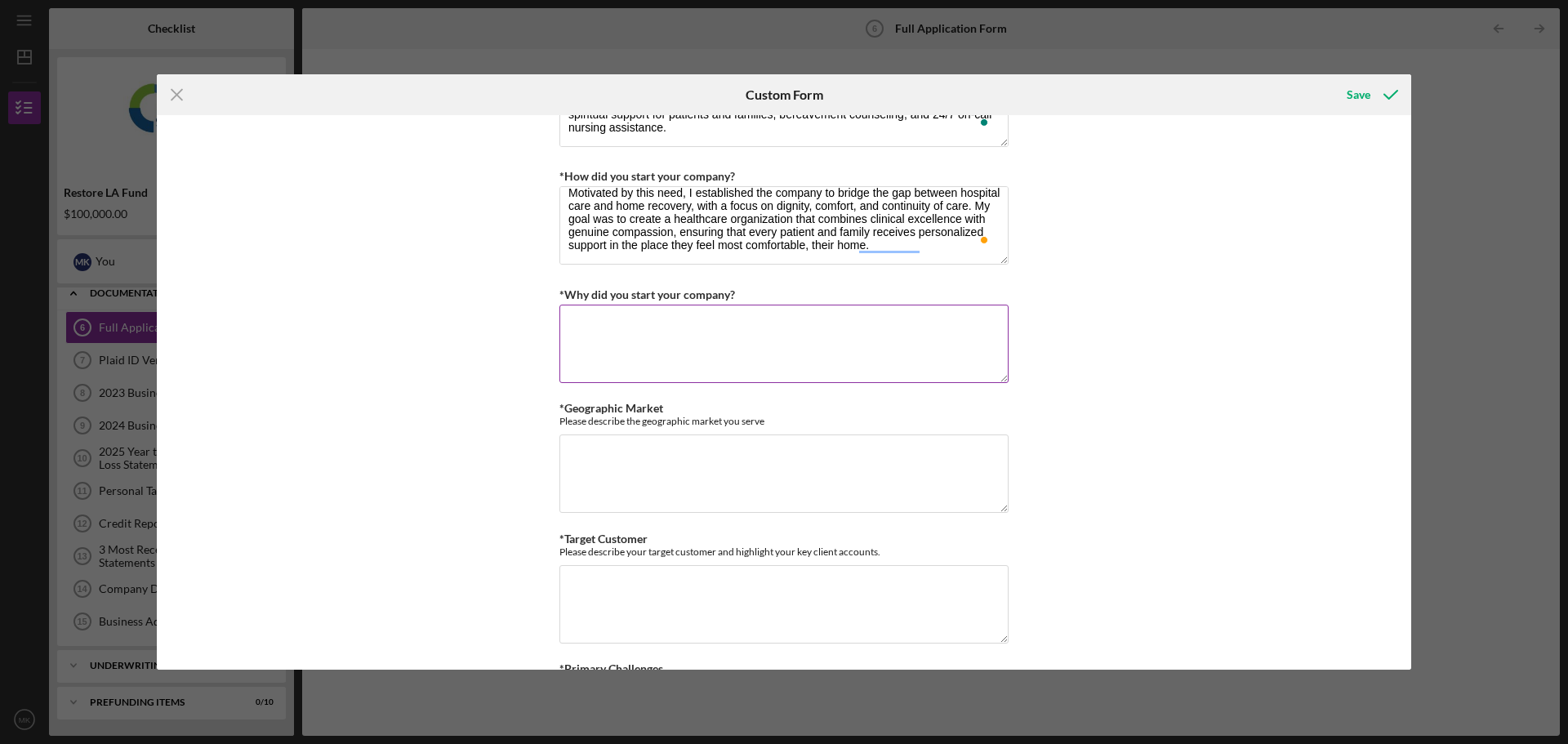
click at [654, 354] on textarea "*Why did you start your company?" at bounding box center [783, 344] width 449 height 78
paste textarea "I started the company to make a meaningful difference in the lives of patients …"
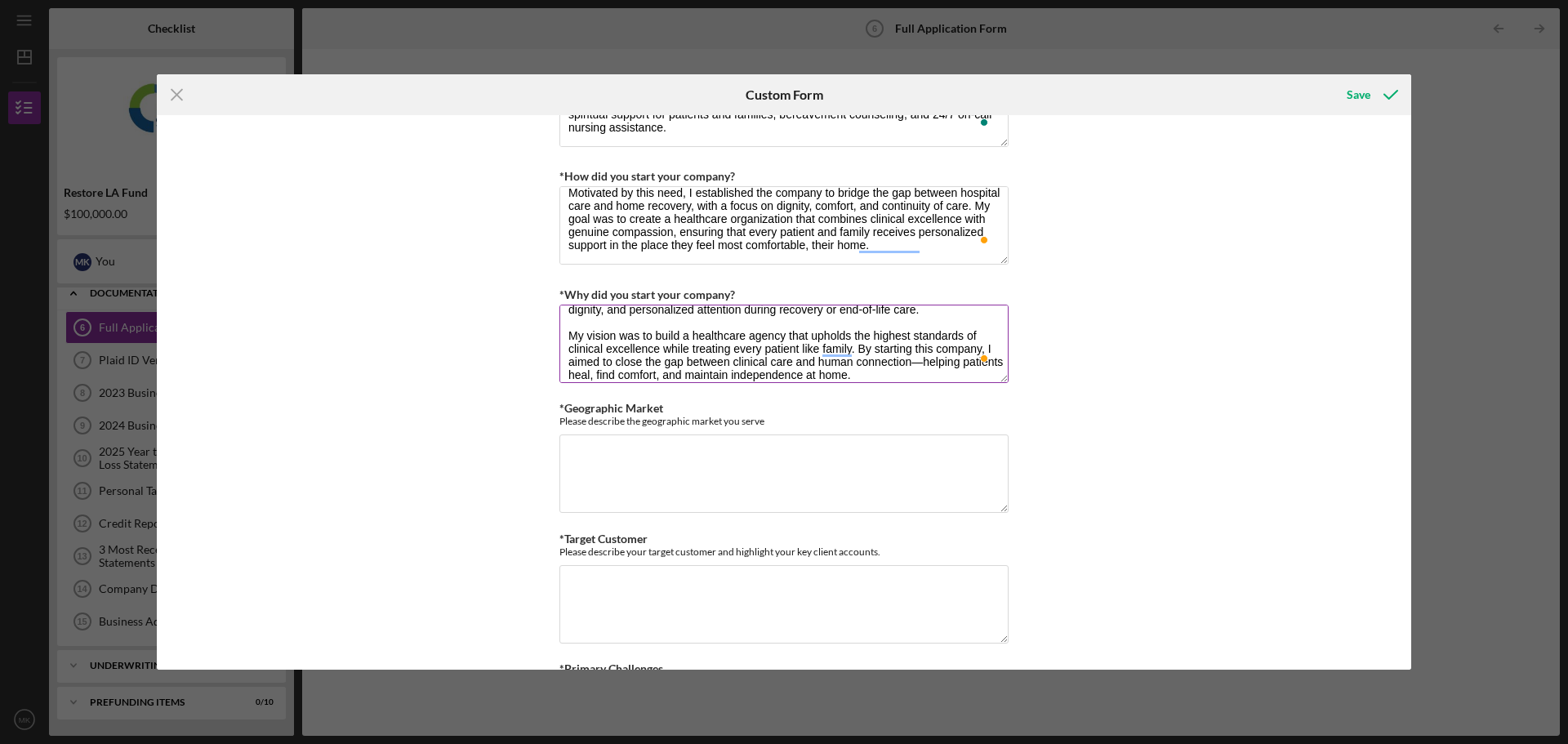
click at [919, 366] on textarea "I started the company to make a meaningful difference in the lives of patients …" at bounding box center [783, 344] width 449 height 78
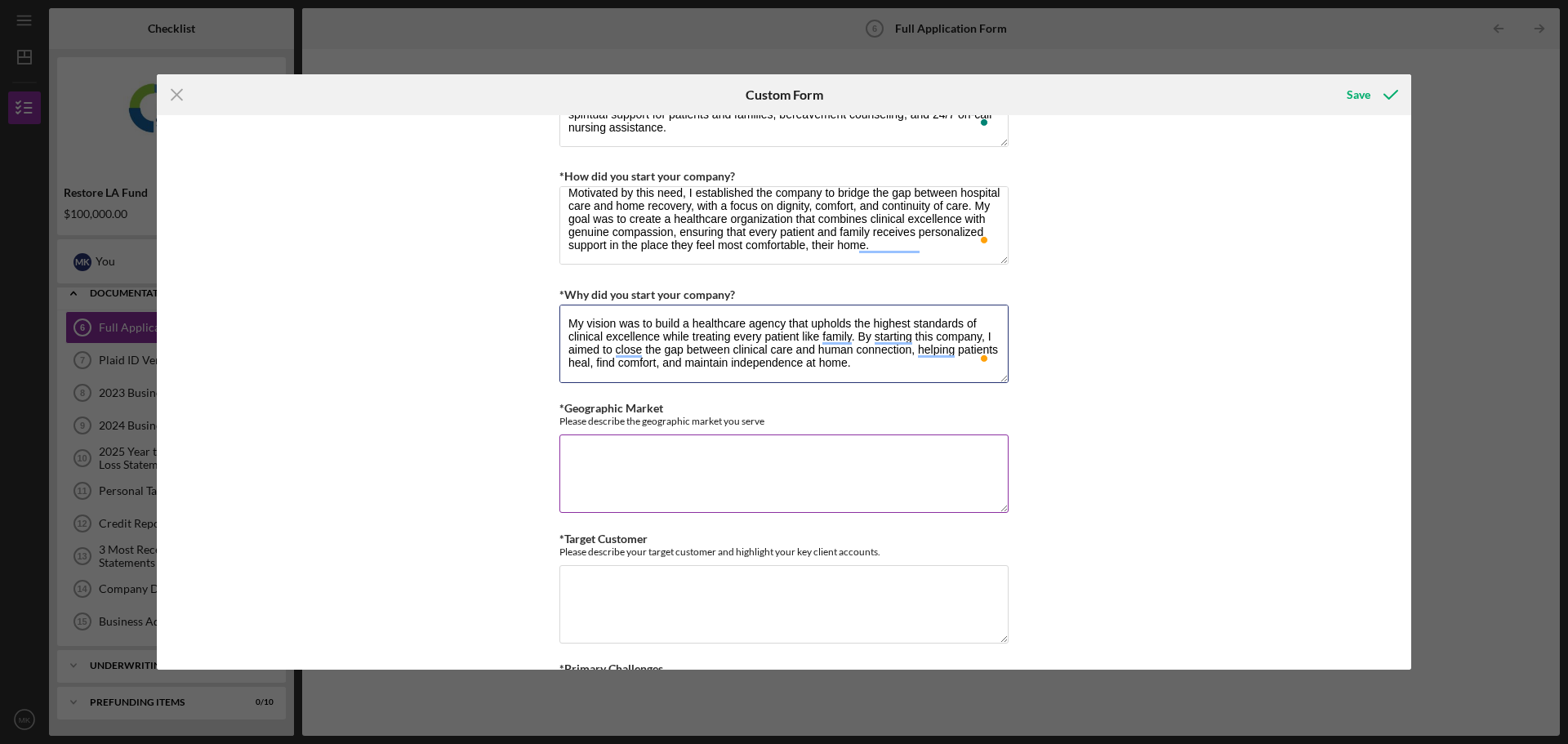
type textarea "I started the company to make a meaningful difference in the lives of patients …"
click at [721, 460] on textarea "*Geographic Market" at bounding box center [783, 473] width 449 height 78
type textarea "I"
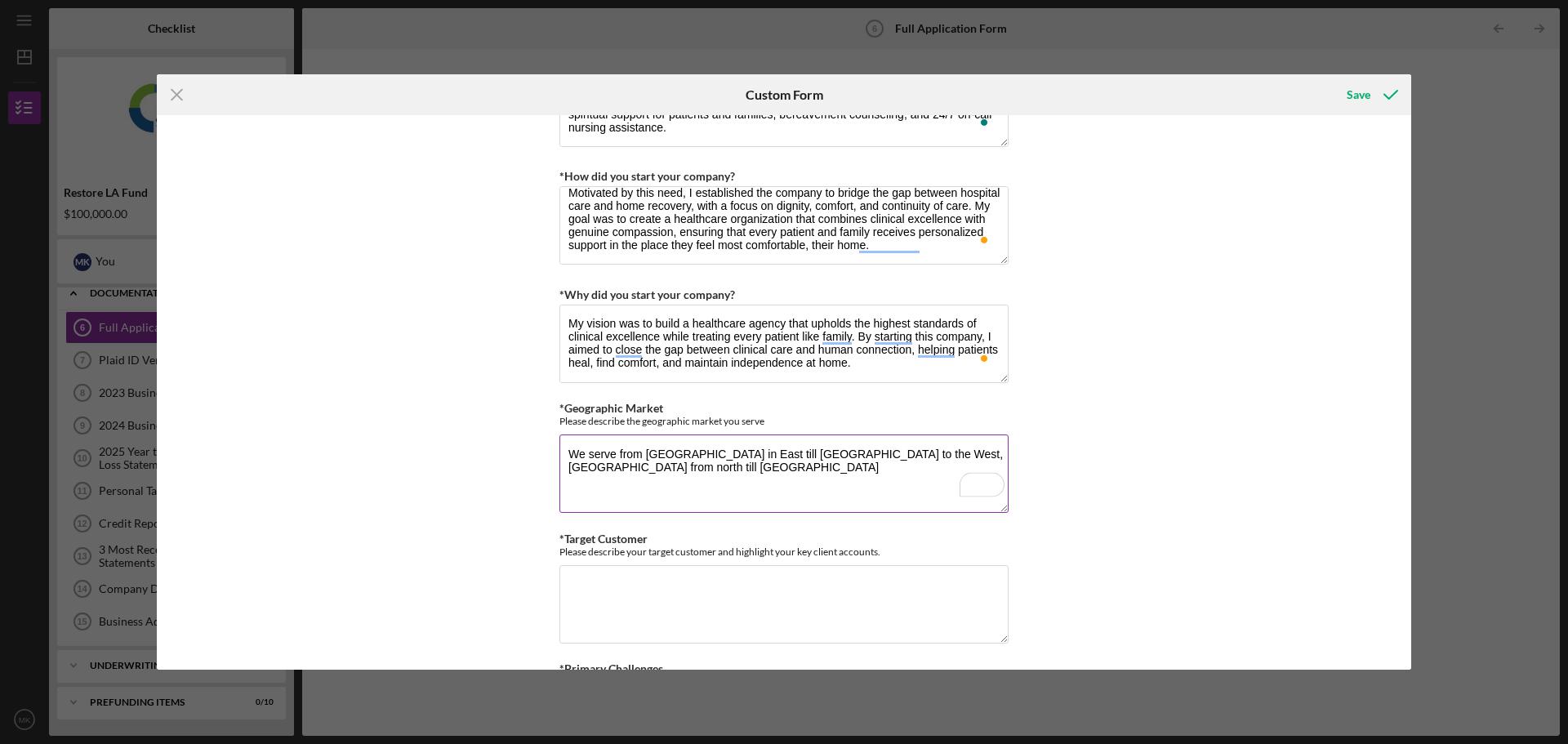
scroll to position [1061, 0]
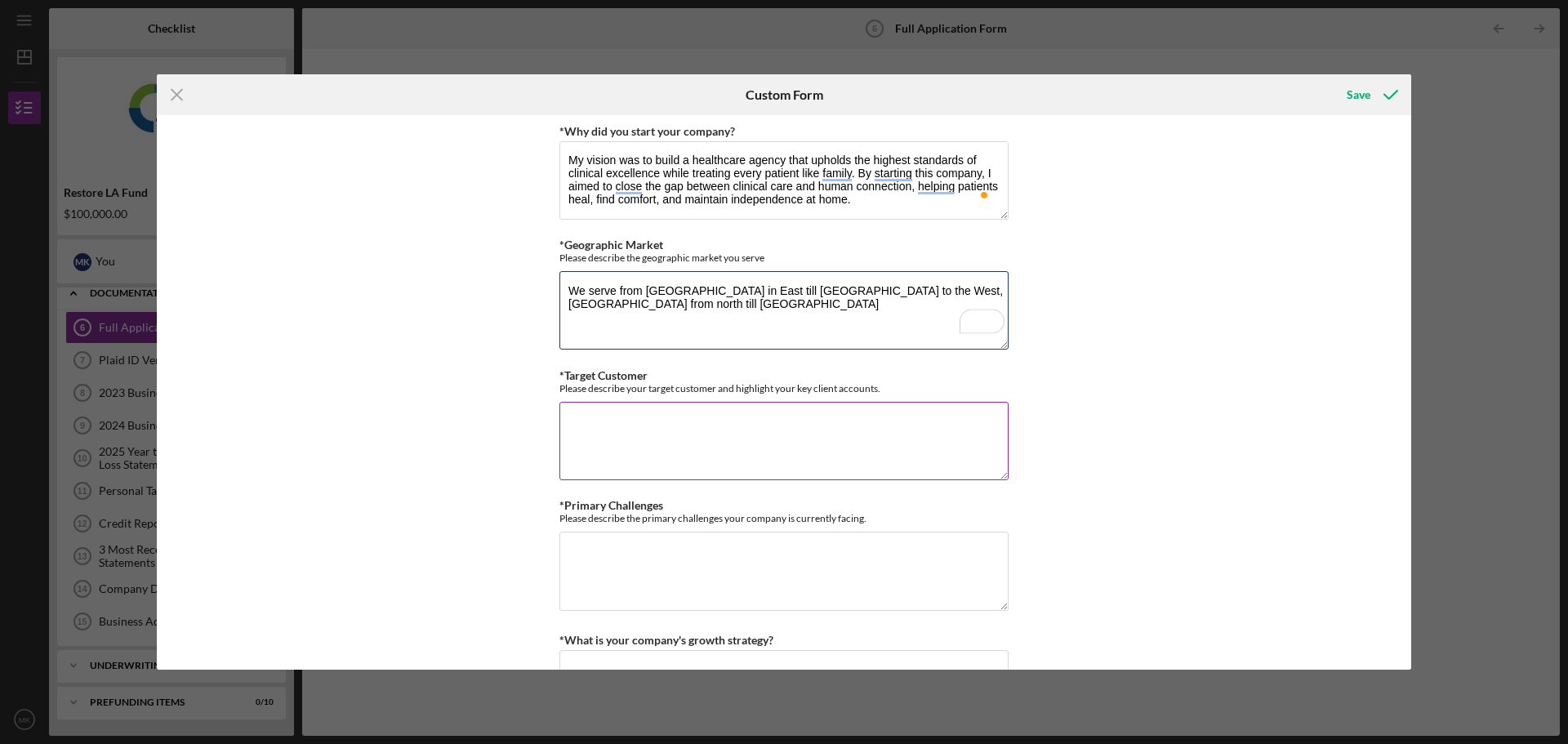
type textarea "We serve from [GEOGRAPHIC_DATA] in East till [GEOGRAPHIC_DATA] to the West, [GE…"
click at [712, 422] on textarea "*Target Customer" at bounding box center [783, 441] width 449 height 78
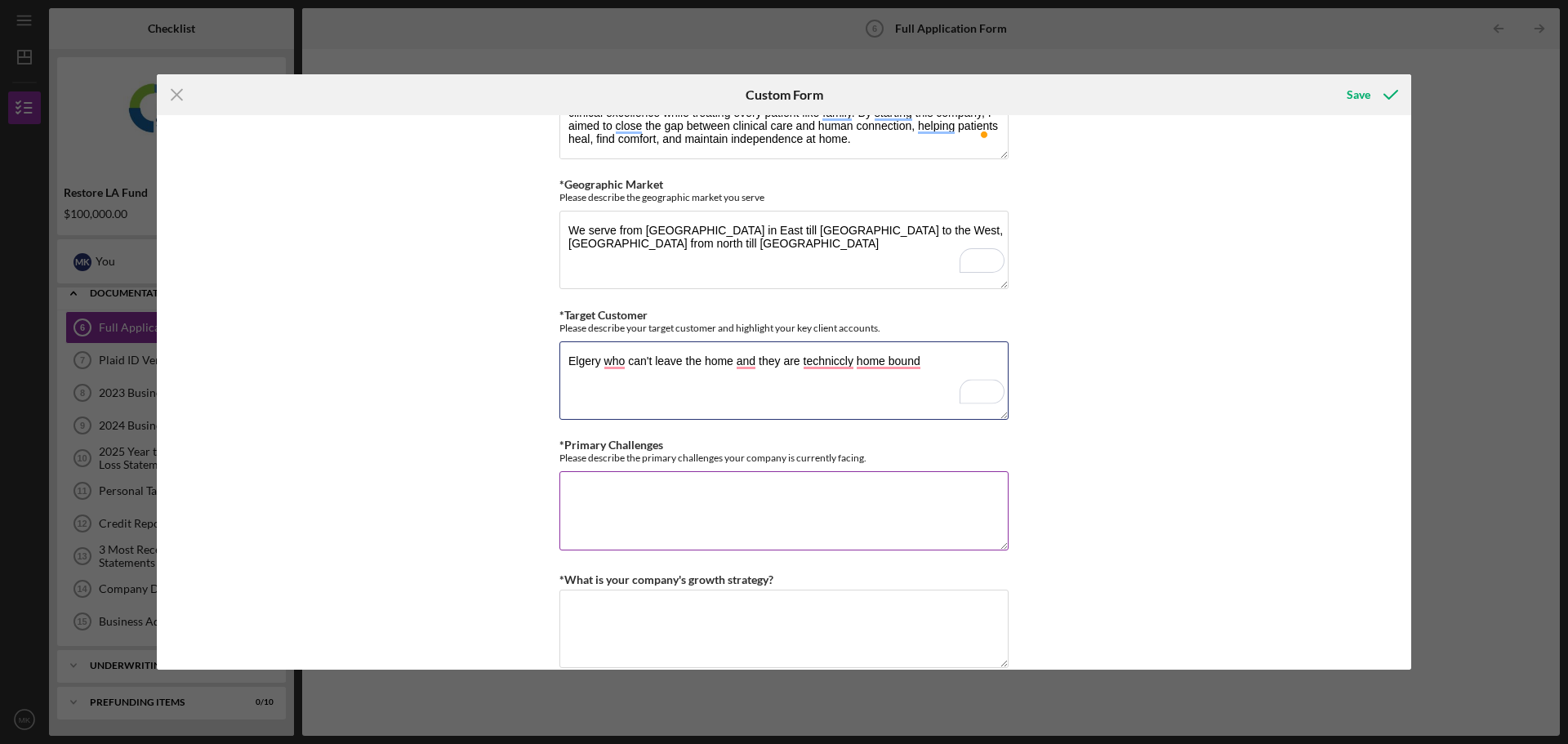
scroll to position [1265, 0]
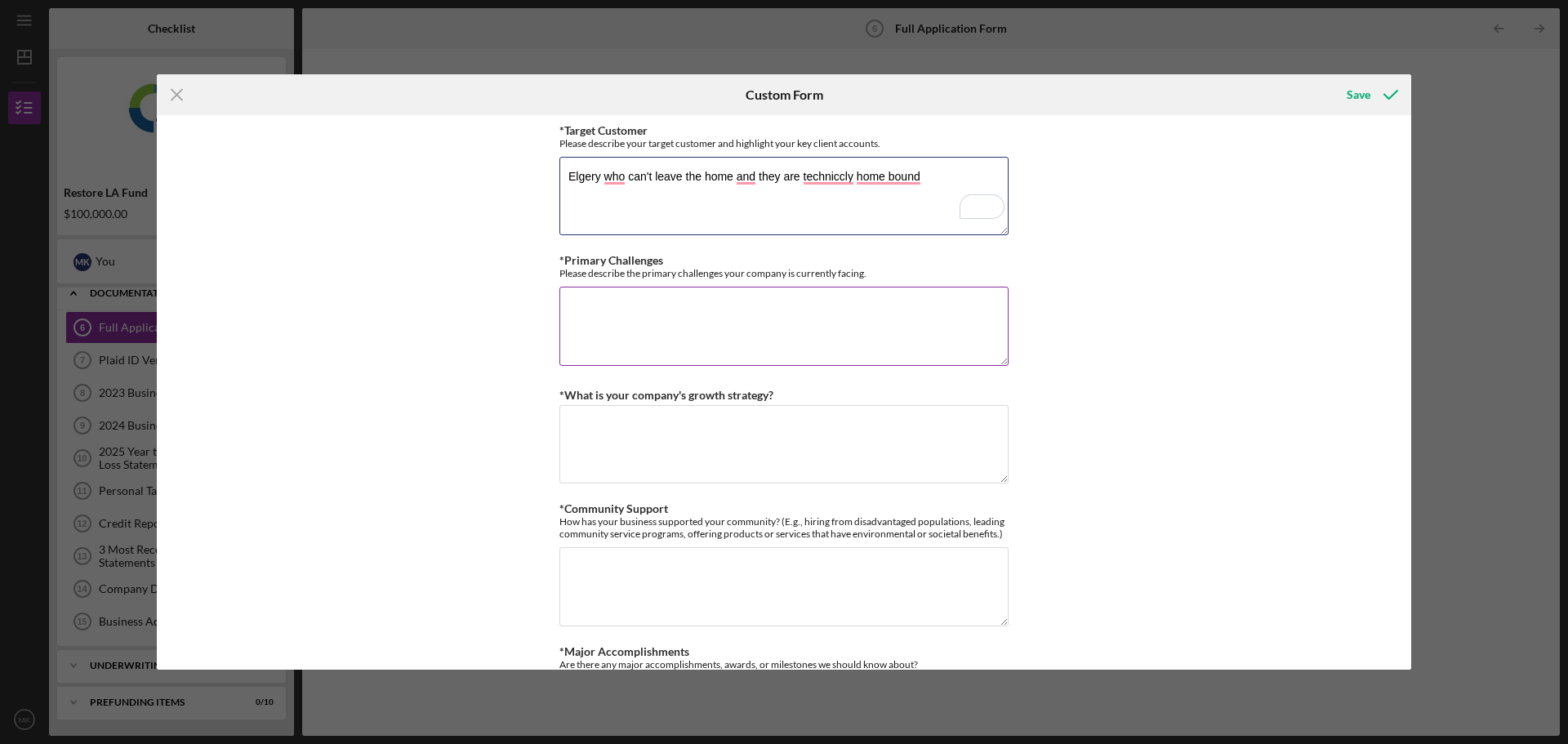
type textarea "Elgery who can't leave the home and they are techniccly home bound"
drag, startPoint x: 880, startPoint y: 273, endPoint x: 556, endPoint y: 276, distance: 324.0
click at [556, 276] on div "*Use of Proceeds Purchase Inventory Business Expansion Purchase or repair equip…" at bounding box center [784, 392] width 1254 height 554
copy div "Please describe the primary challenges your company is currently facing."
click at [700, 314] on textarea "*Primary Challenges" at bounding box center [783, 326] width 449 height 78
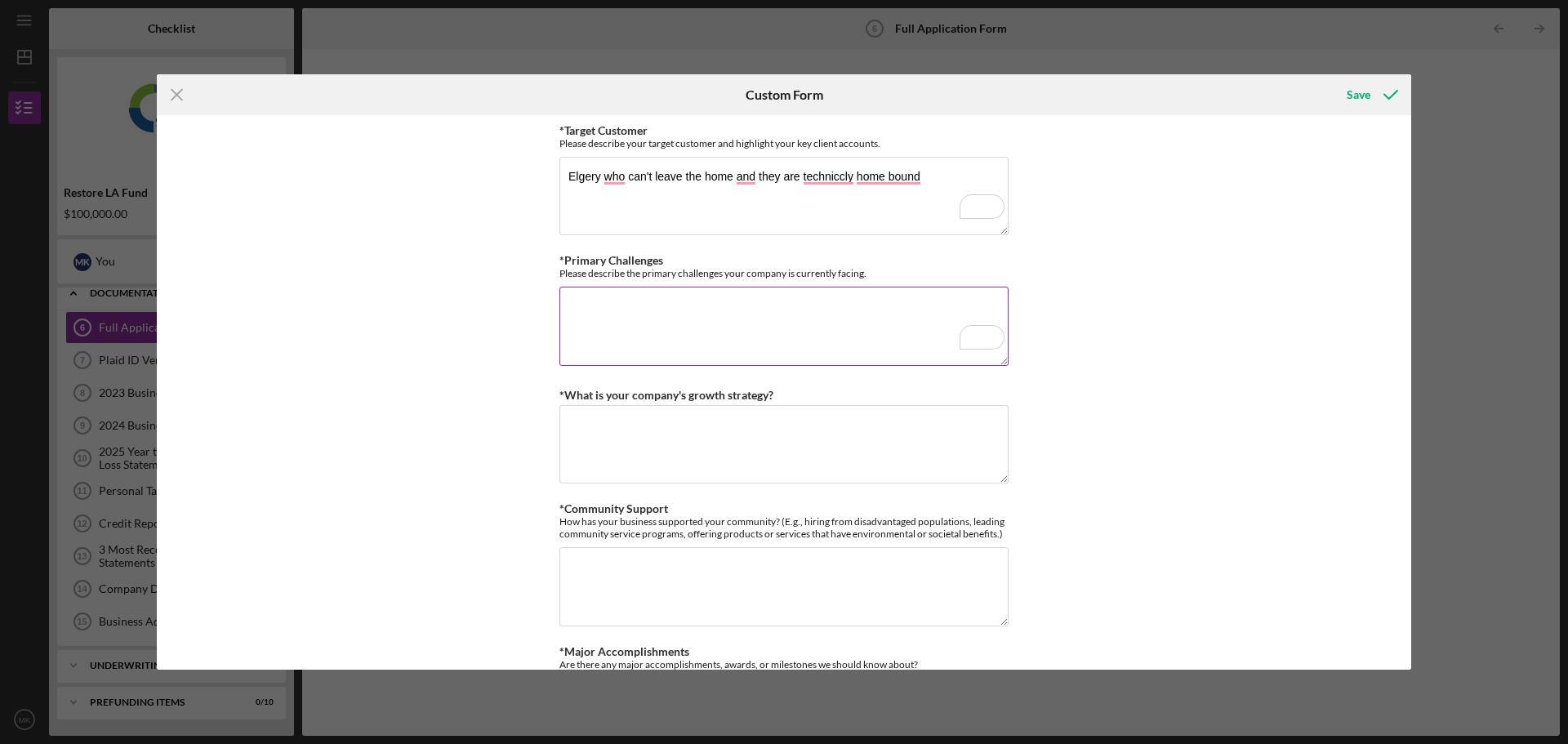
paste textarea "Workforce Recruitment and Retention: Recruiting qualified nurses and clinical s…"
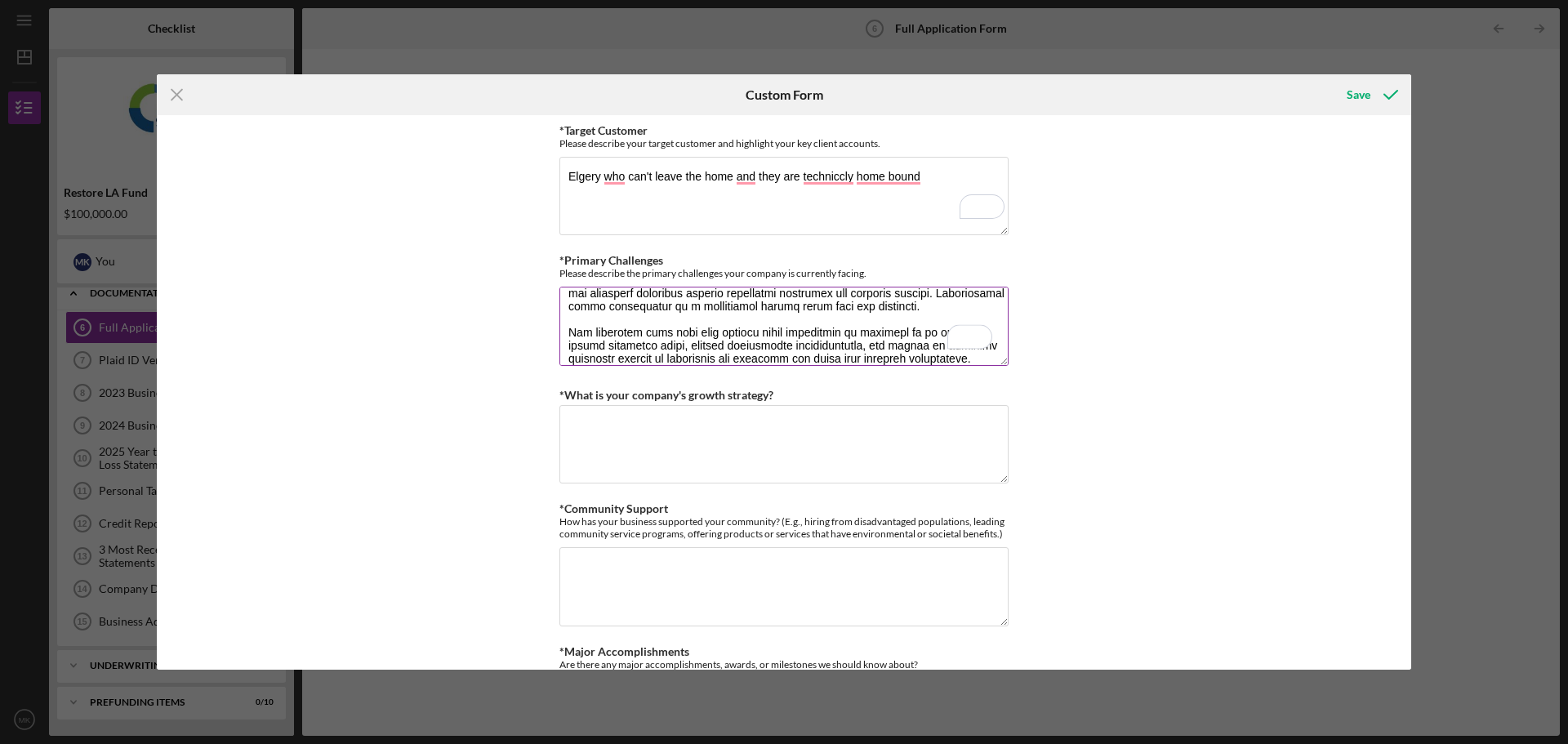
scroll to position [1306, 0]
type textarea "Workforce Recruitment and Retention: Recruiting qualified nurses and clinical s…"
click at [690, 447] on textarea "*What is your company's growth strategy?" at bounding box center [783, 444] width 449 height 78
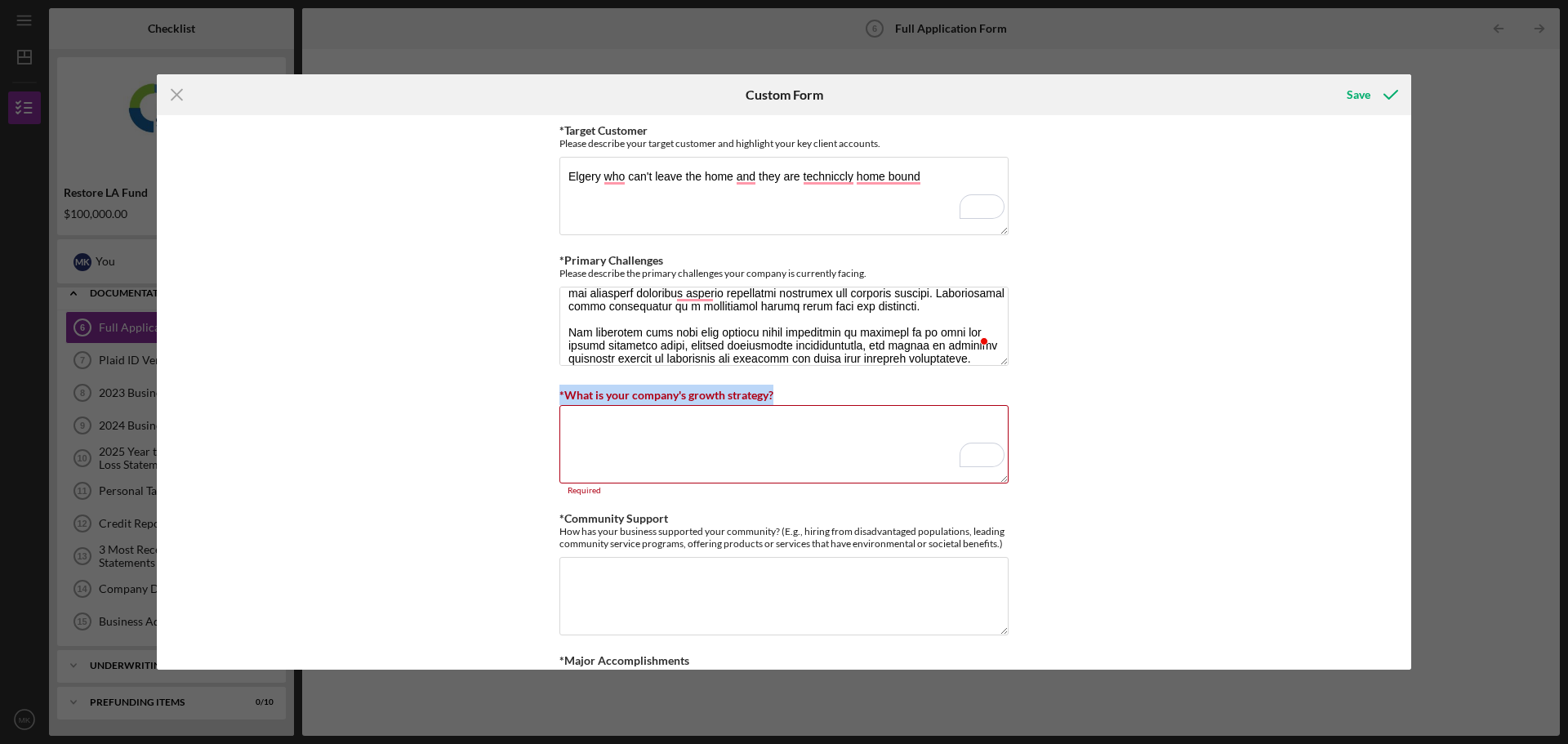
drag, startPoint x: 775, startPoint y: 391, endPoint x: 542, endPoint y: 397, distance: 233.1
click at [542, 397] on div "*Use of Proceeds Purchase Inventory Business Expansion Purchase or repair equip…" at bounding box center [784, 392] width 1254 height 554
copy label "*What is your company's growth strategy?"
click at [634, 433] on textarea "*What is your company's growth strategy?" at bounding box center [783, 444] width 449 height 78
paste textarea "Expanding Service Capacity: We plan to hire additional skilled nurses, therapis…"
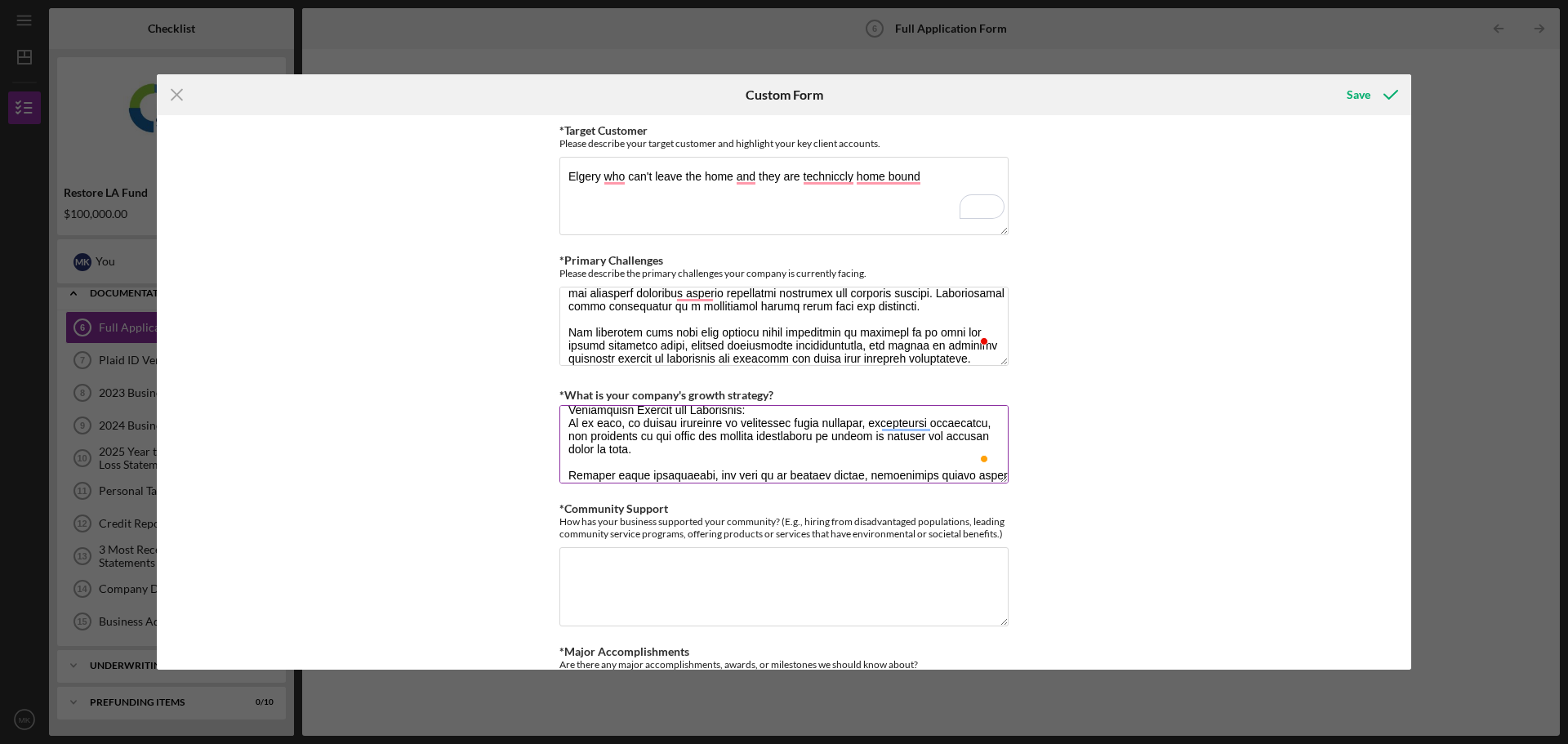
click at [782, 473] on textarea "*What is your company's growth strategy?" at bounding box center [783, 444] width 449 height 78
type textarea "Expanding Service Capacity: We plan to hire additional skilled nurses, therapis…"
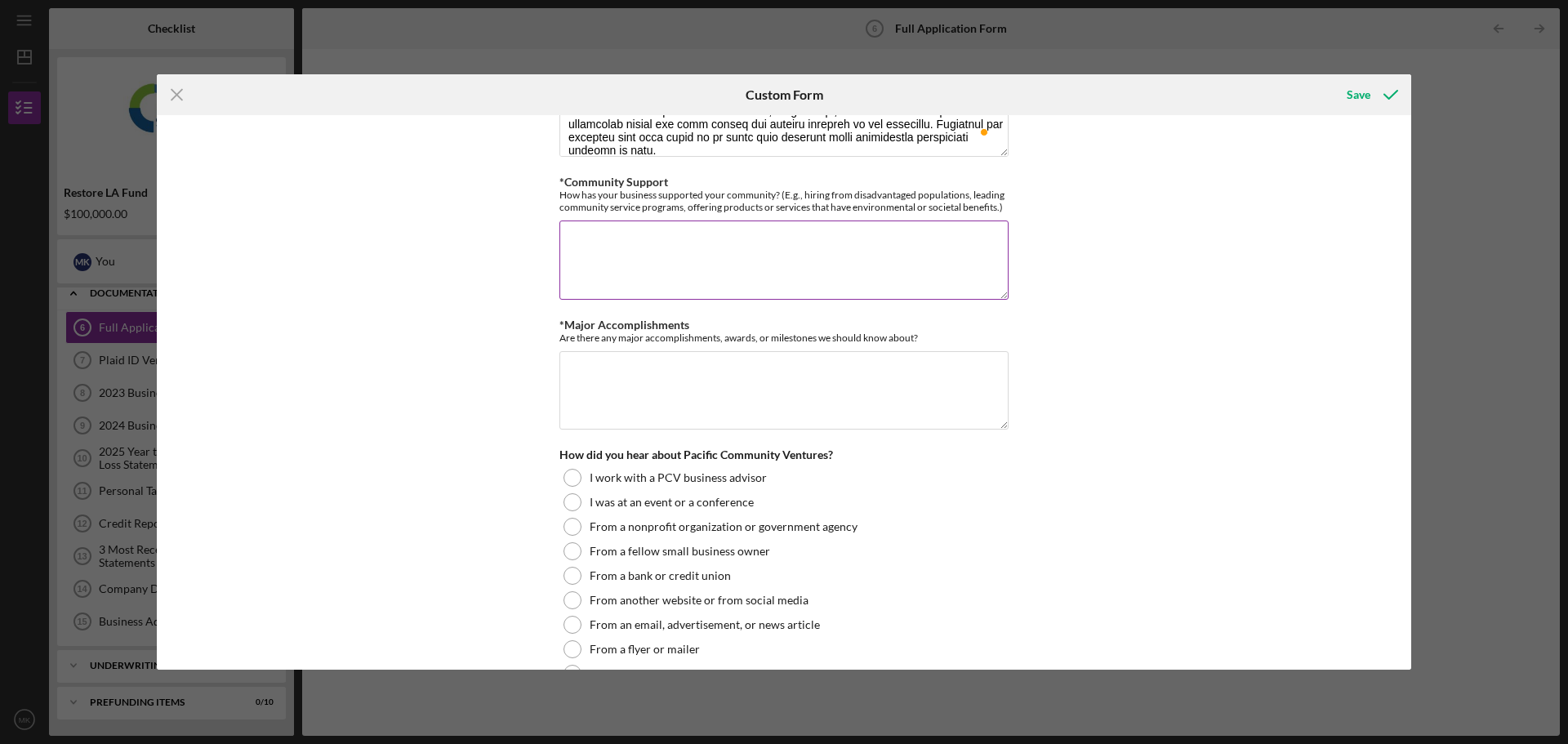
type textarea "Expanding Service Capacity: We plan to hire additional skilled nurses, therapis…"
drag, startPoint x: 558, startPoint y: 196, endPoint x: 1011, endPoint y: 206, distance: 453.1
click at [1011, 206] on div "*Use of Proceeds Purchase Inventory Business Expansion Purchase or repair equip…" at bounding box center [784, 392] width 1254 height 554
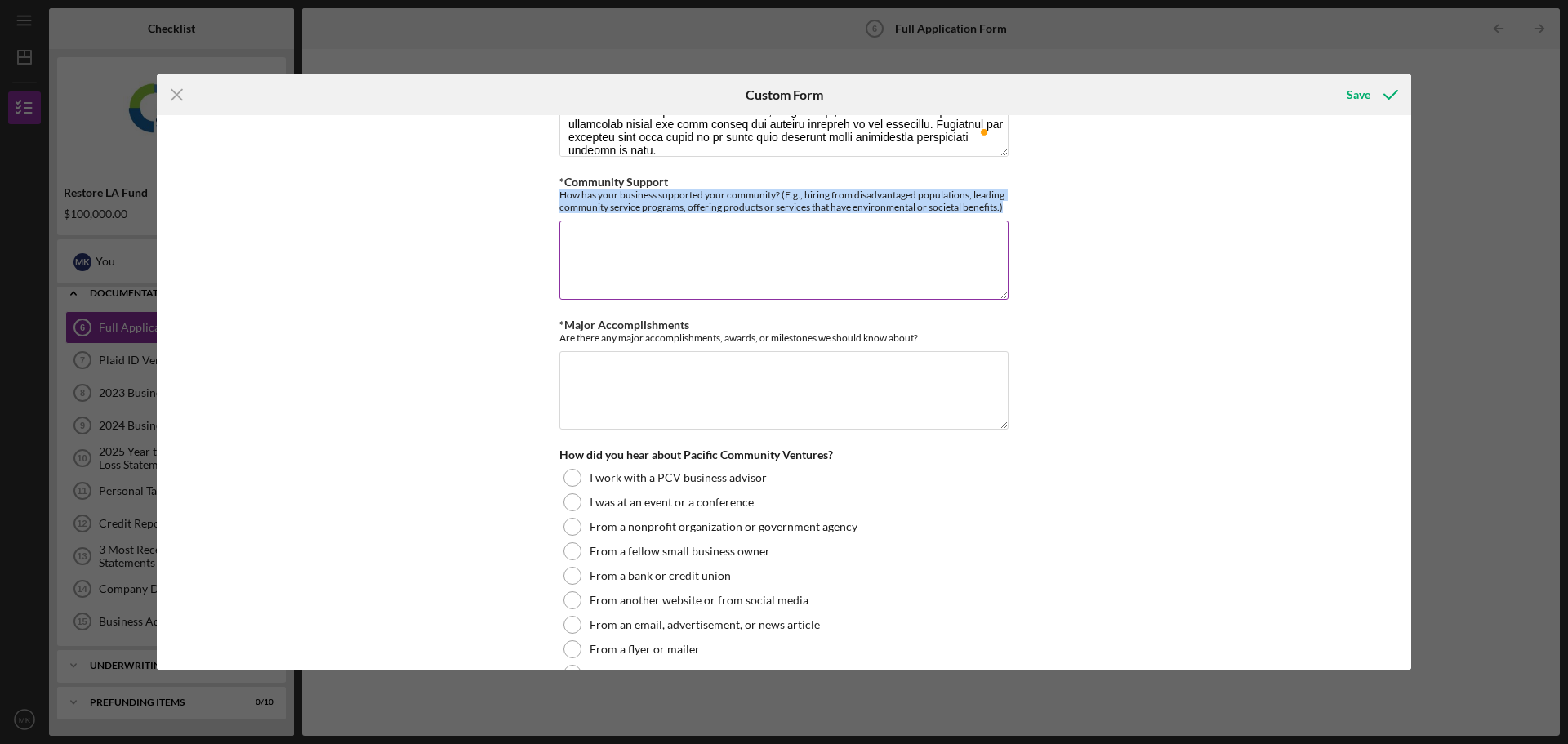
copy div "How has your business supported your community? (E.g., hiring from disadvantage…"
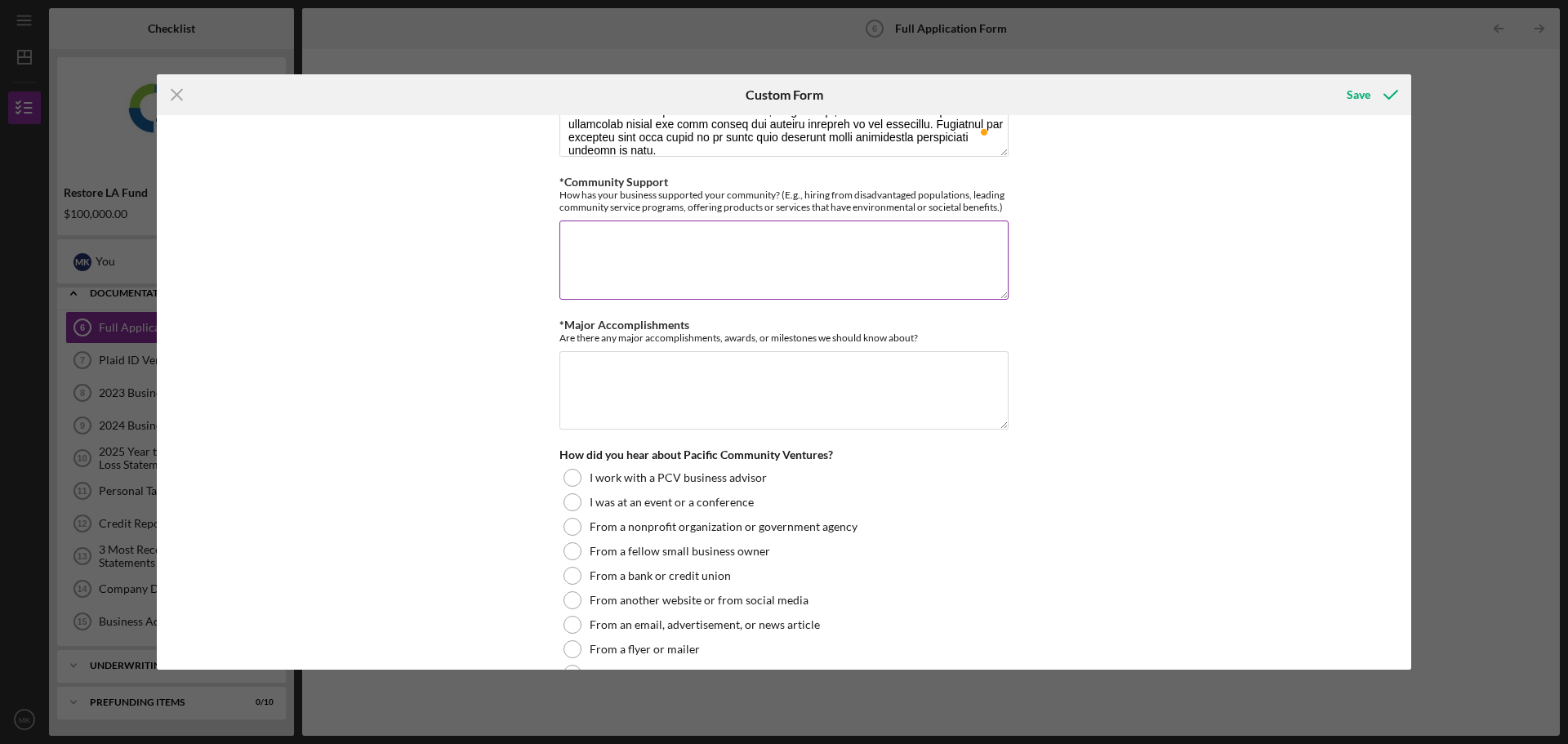
click at [676, 264] on textarea "*Community Support" at bounding box center [783, 260] width 449 height 78
paste textarea "Our company plays an active role in supporting and strengthening our community …"
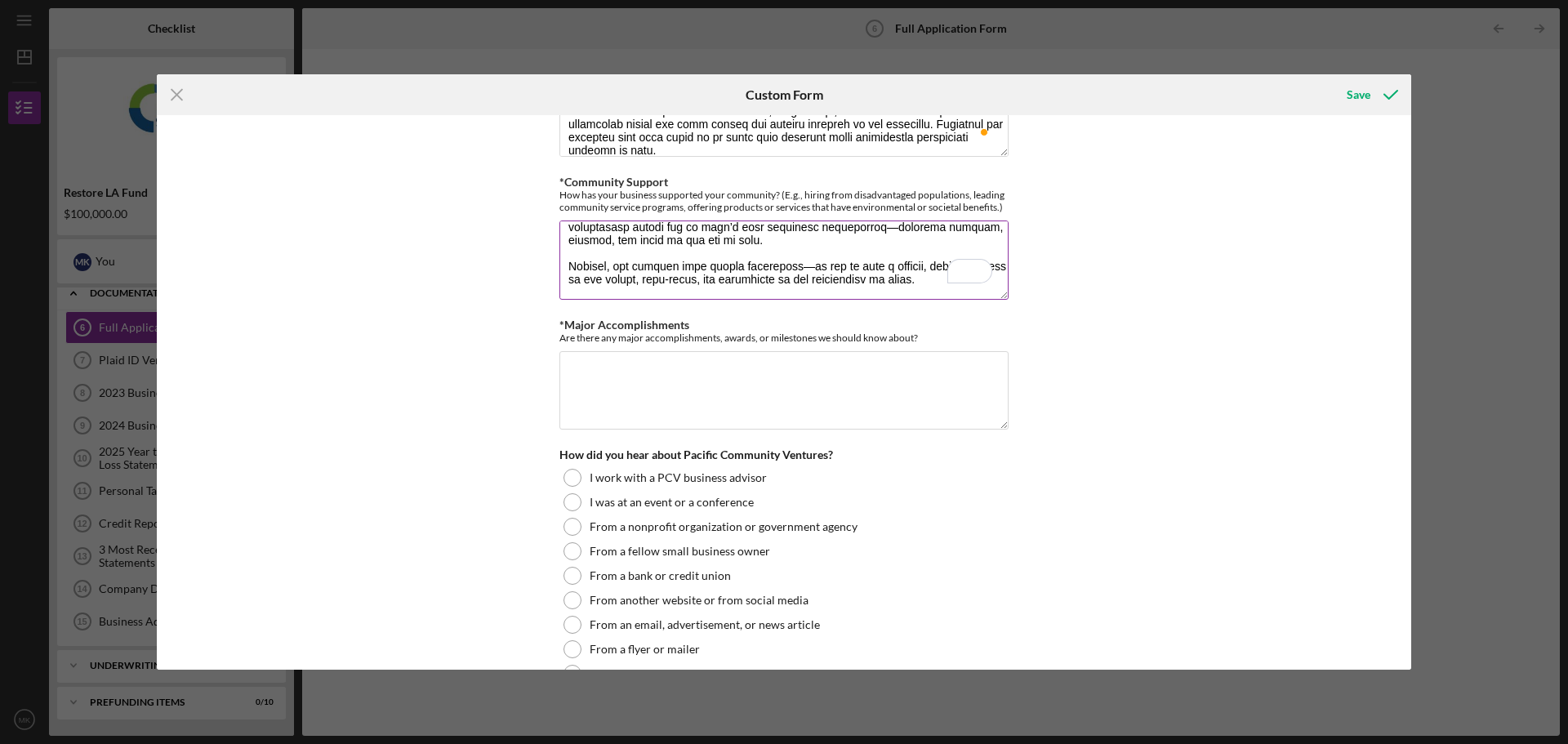
scroll to position [329, 0]
click at [801, 277] on textarea "*Community Support" at bounding box center [783, 260] width 449 height 78
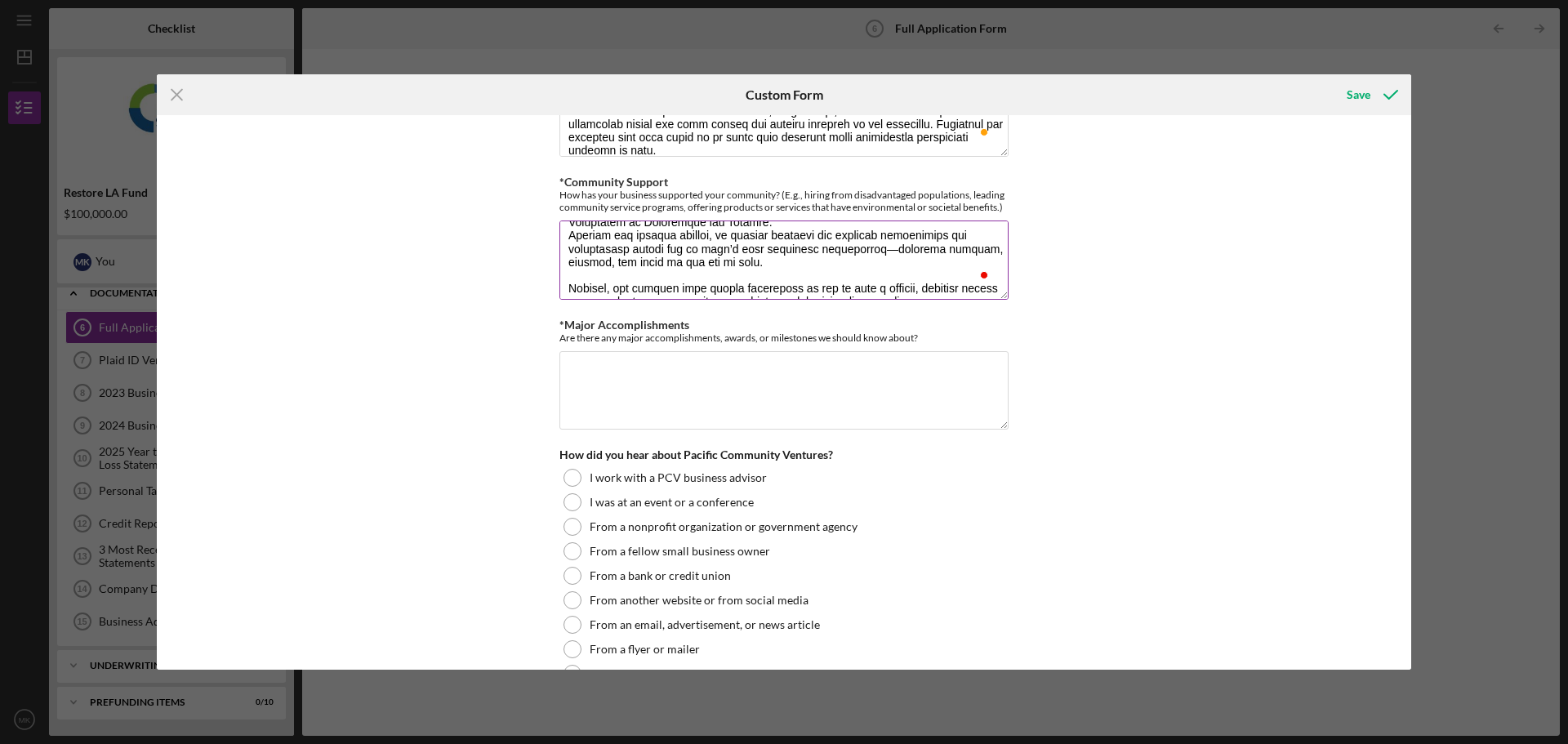
scroll to position [341, 0]
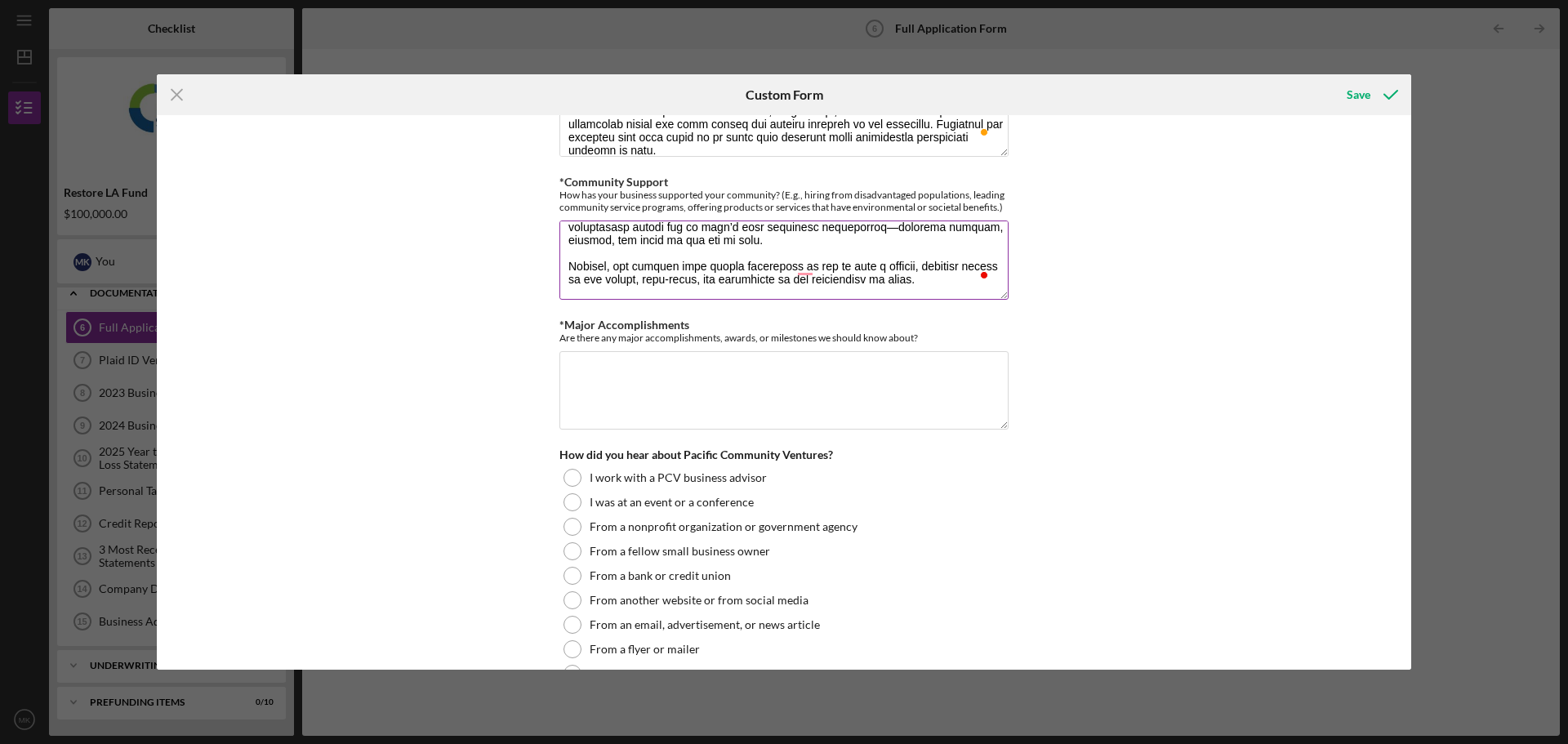
click at [841, 231] on textarea "*Community Support" at bounding box center [783, 260] width 449 height 78
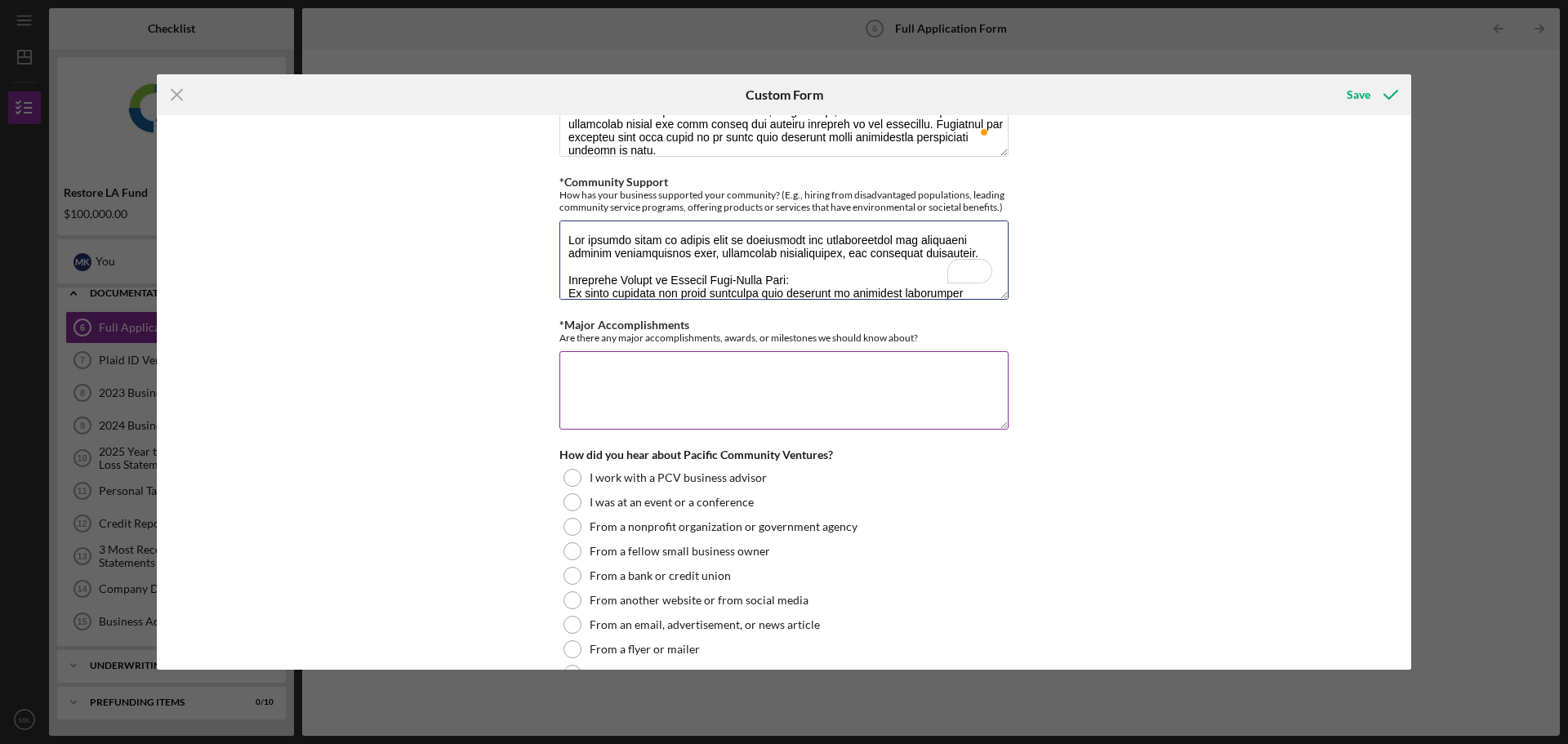
type textarea "Our company plays an active role in supporting and strengthening our community …"
click at [674, 401] on textarea "*Major Accomplishments" at bounding box center [783, 390] width 449 height 78
type textarea "not yet"
drag, startPoint x: 921, startPoint y: 338, endPoint x: 552, endPoint y: 336, distance: 369.0
click at [552, 336] on div "*Use of Proceeds Purchase Inventory Business Expansion Purchase or repair equip…" at bounding box center [784, 392] width 1254 height 554
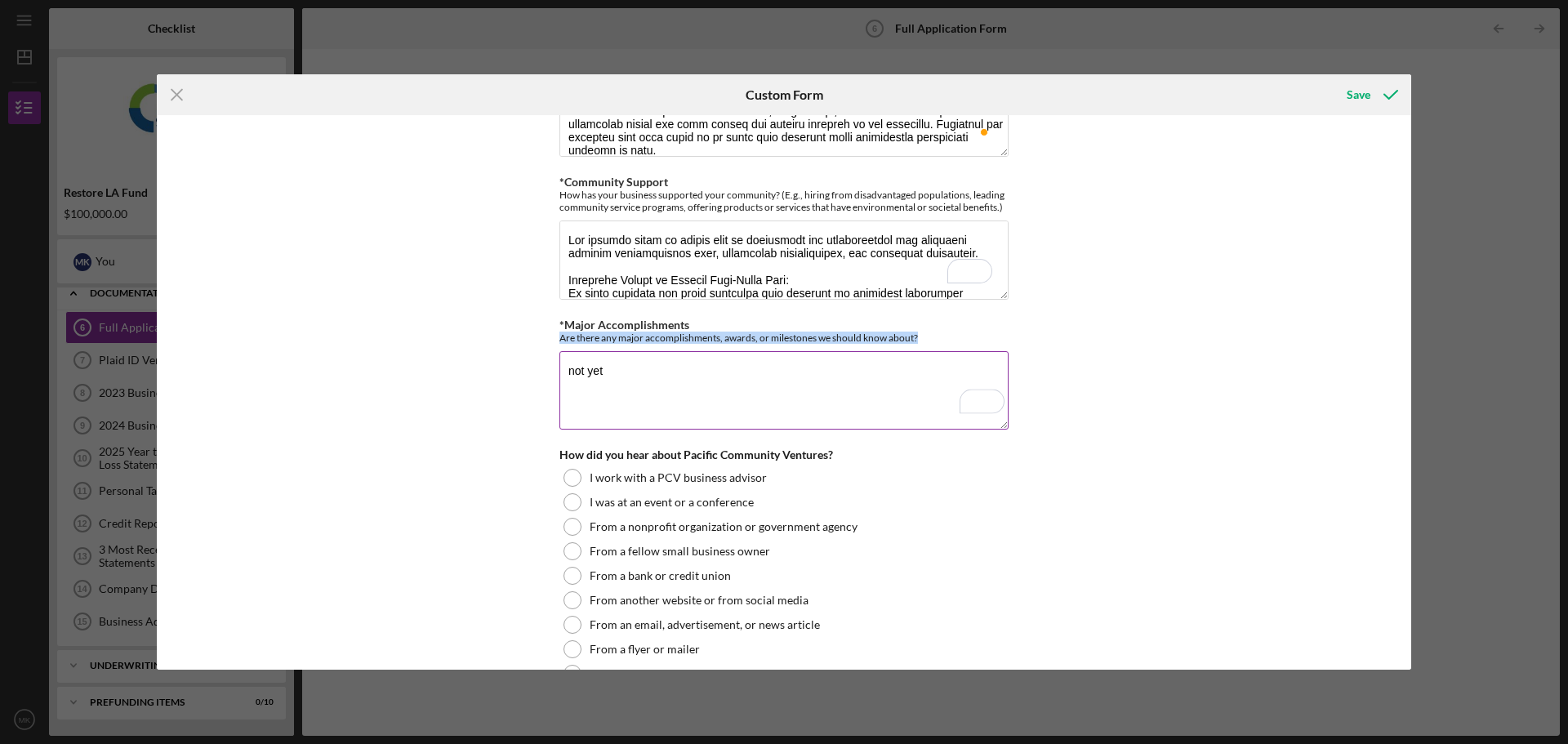
copy div "Are there any major accomplishments, awards, or milestones we should know about?"
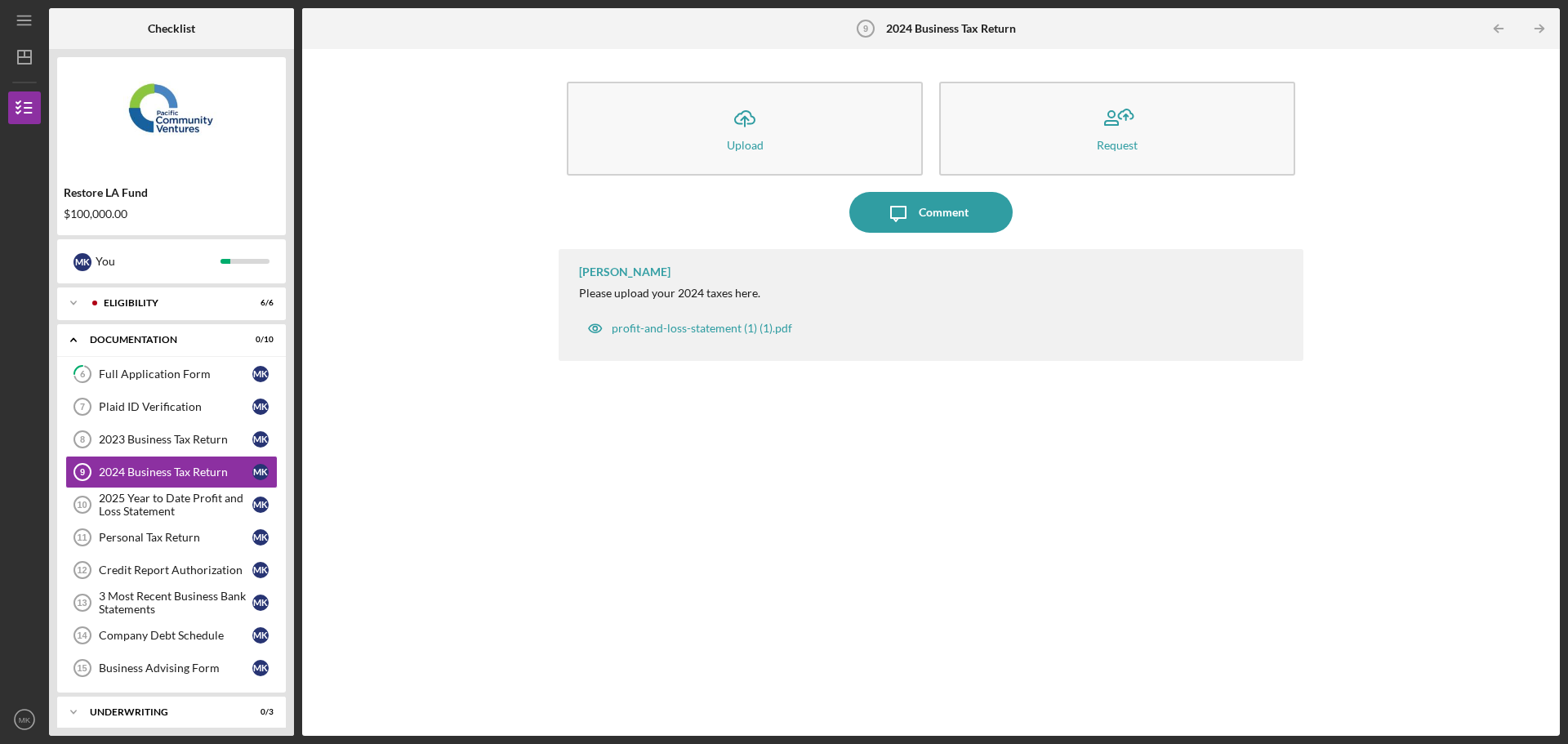
scroll to position [47, 0]
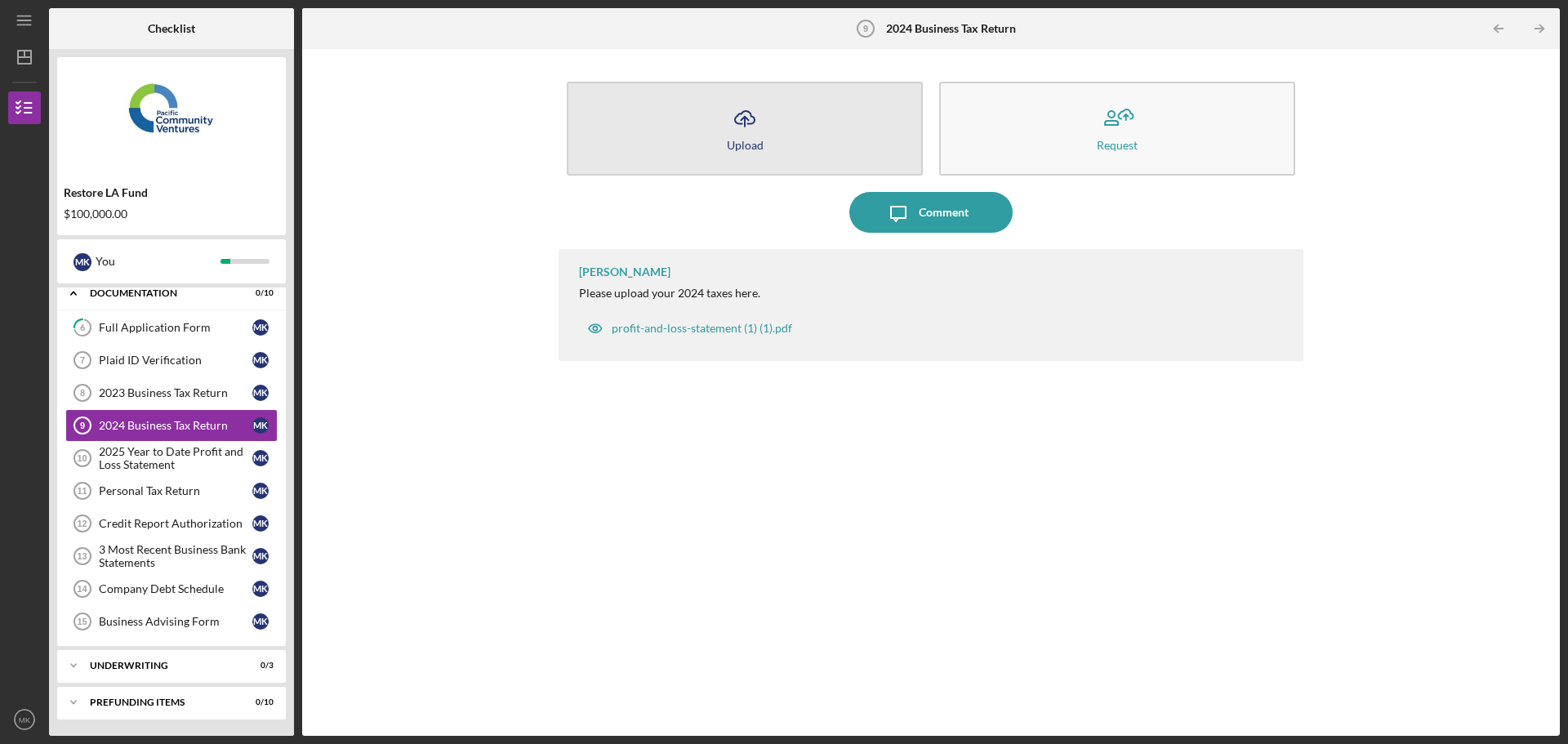
click at [727, 153] on button "Icon/Upload Upload" at bounding box center [744, 128] width 356 height 94
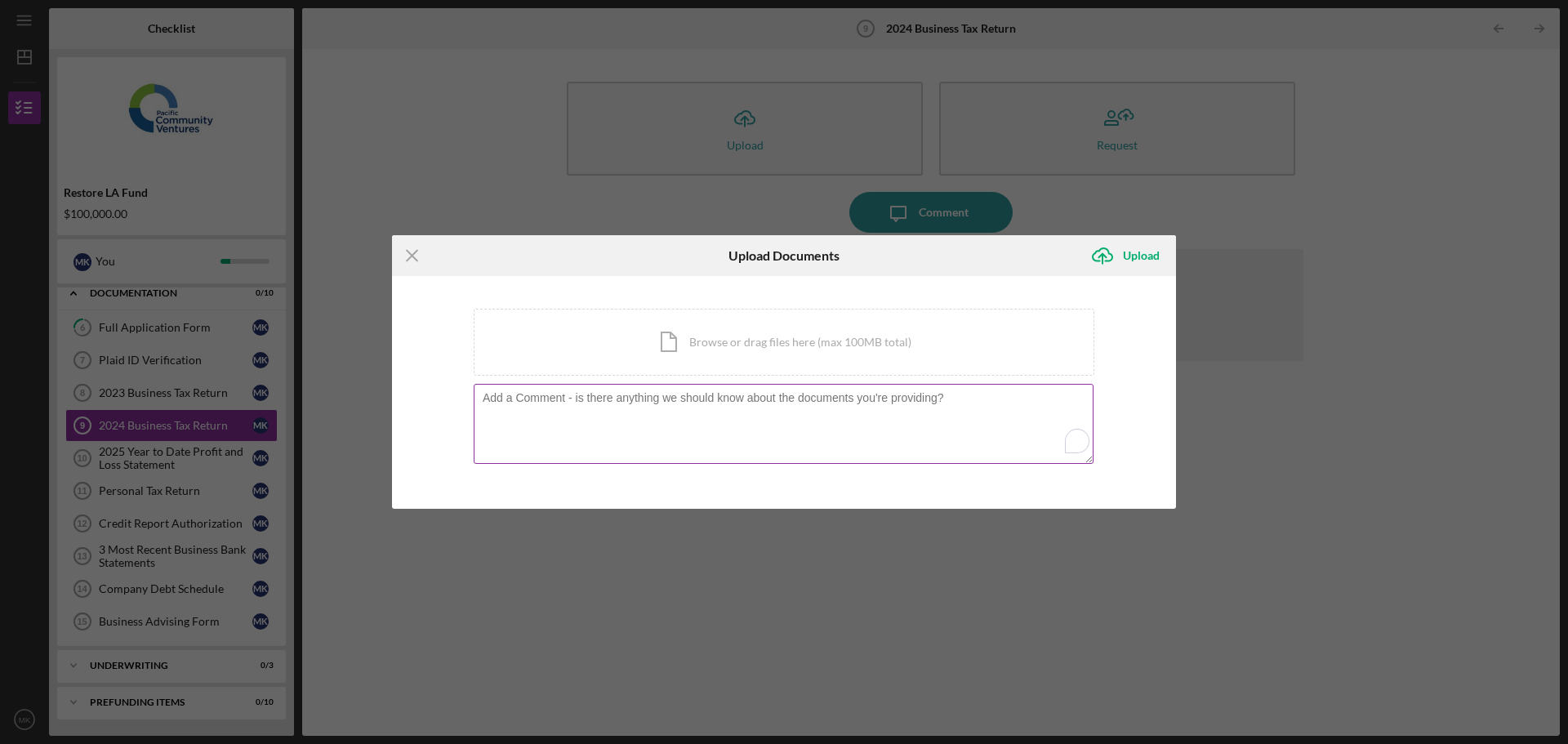
click at [630, 432] on textarea "To enrich screen reader interactions, please activate Accessibility in Grammarl…" at bounding box center [783, 424] width 620 height 80
click at [727, 350] on div "Icon/Document Browse or drag files here (max 100MB total) Tap to choose files o…" at bounding box center [783, 343] width 620 height 67
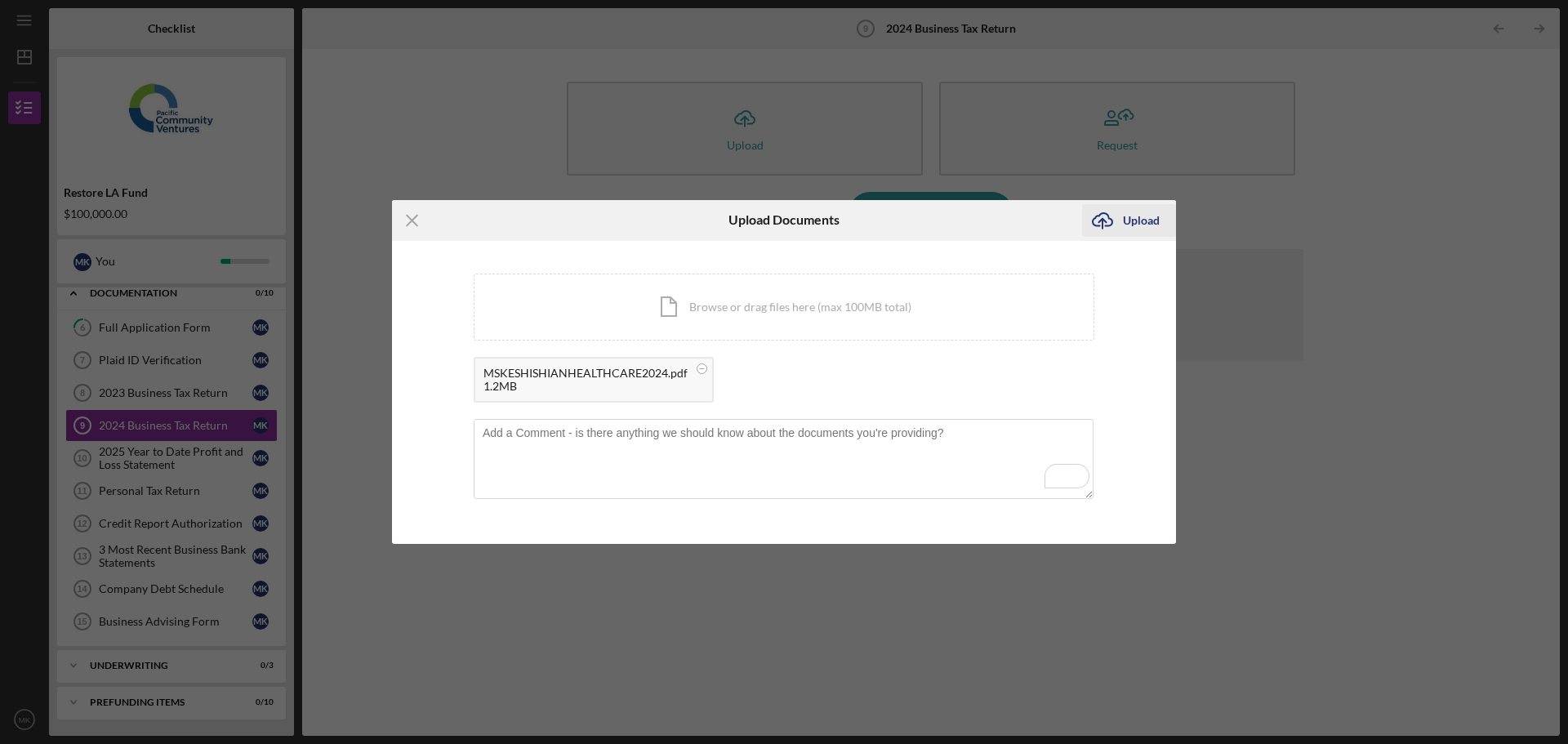
click at [1130, 214] on div "Upload" at bounding box center [1140, 221] width 37 height 33
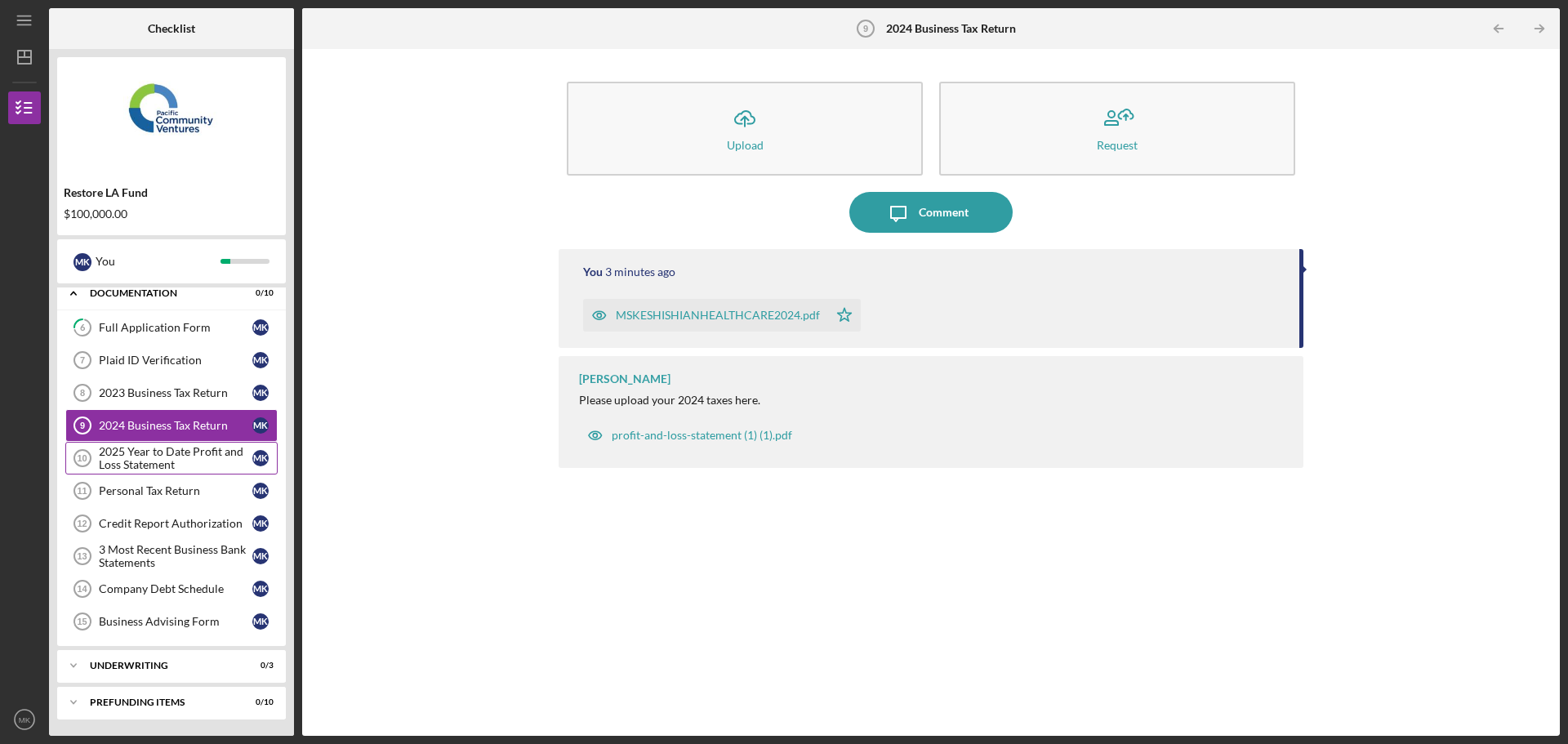
click at [200, 455] on div "2025 Year to Date Profit and Loss Statement" at bounding box center [176, 458] width 154 height 26
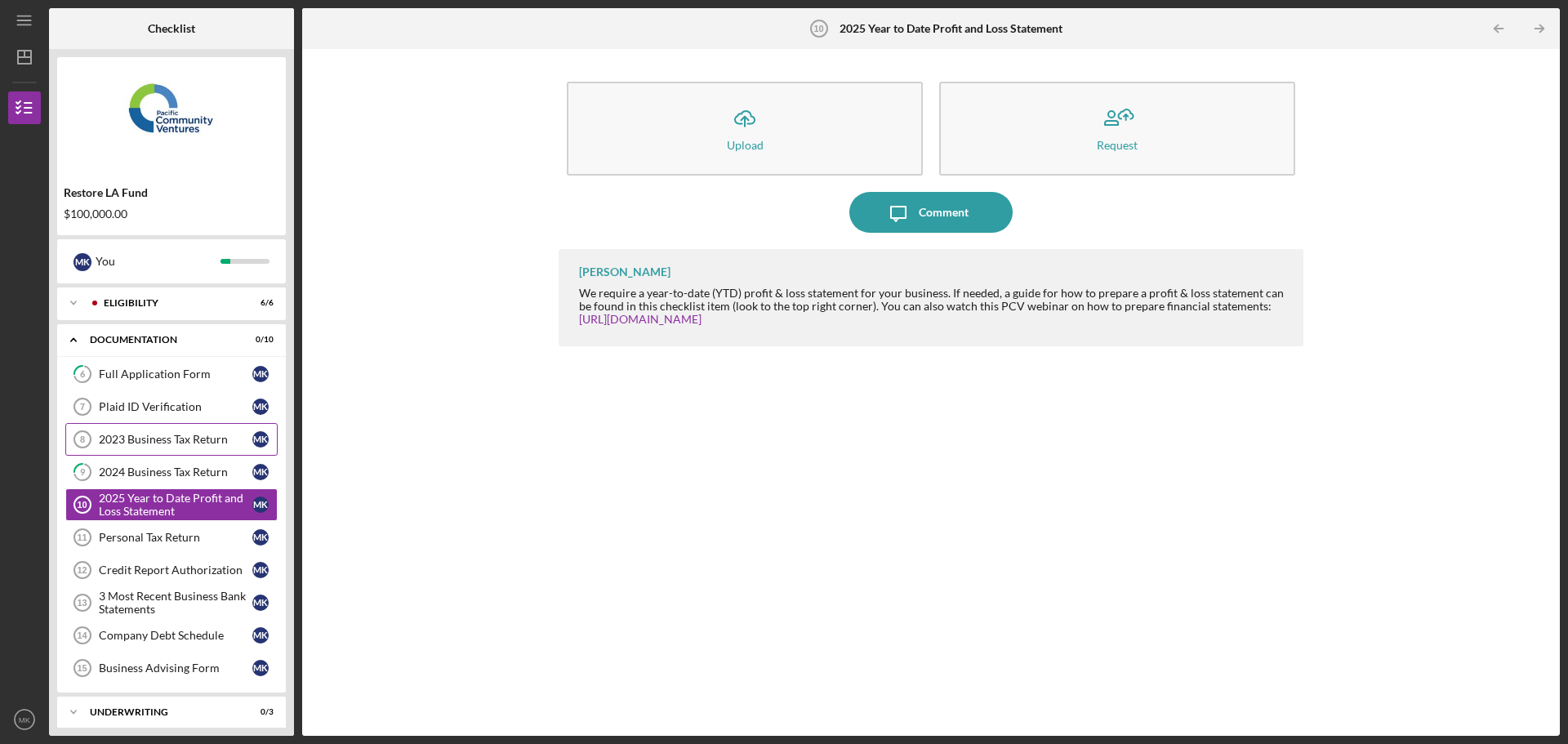
scroll to position [47, 0]
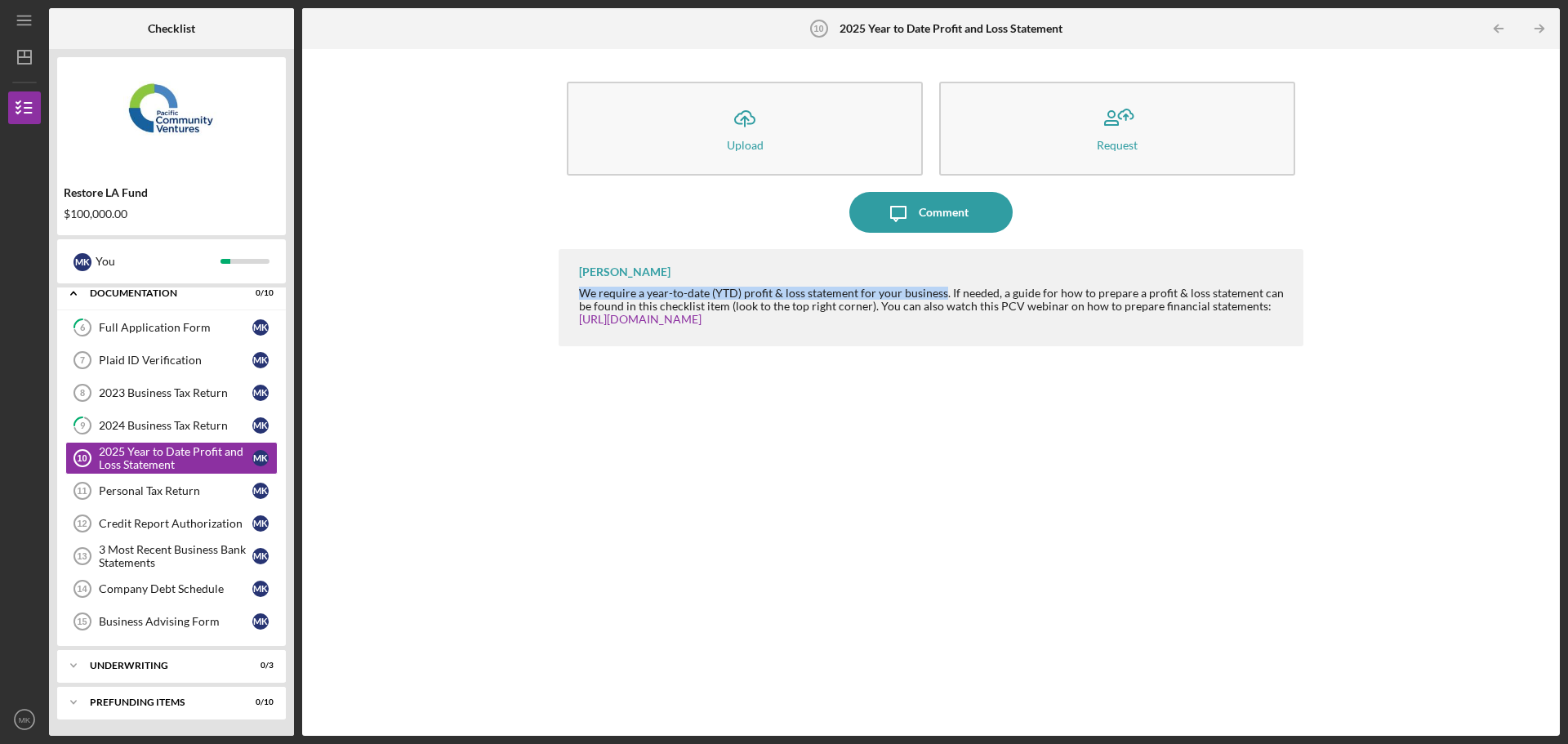
drag, startPoint x: 576, startPoint y: 291, endPoint x: 943, endPoint y: 294, distance: 367.0
click at [943, 294] on div "Yash Abichandani We require a year-to-date (YTD) profit & loss statement for yo…" at bounding box center [930, 298] width 745 height 97
copy div "We require a year-to-date (YTD) profit & loss statement for your business"
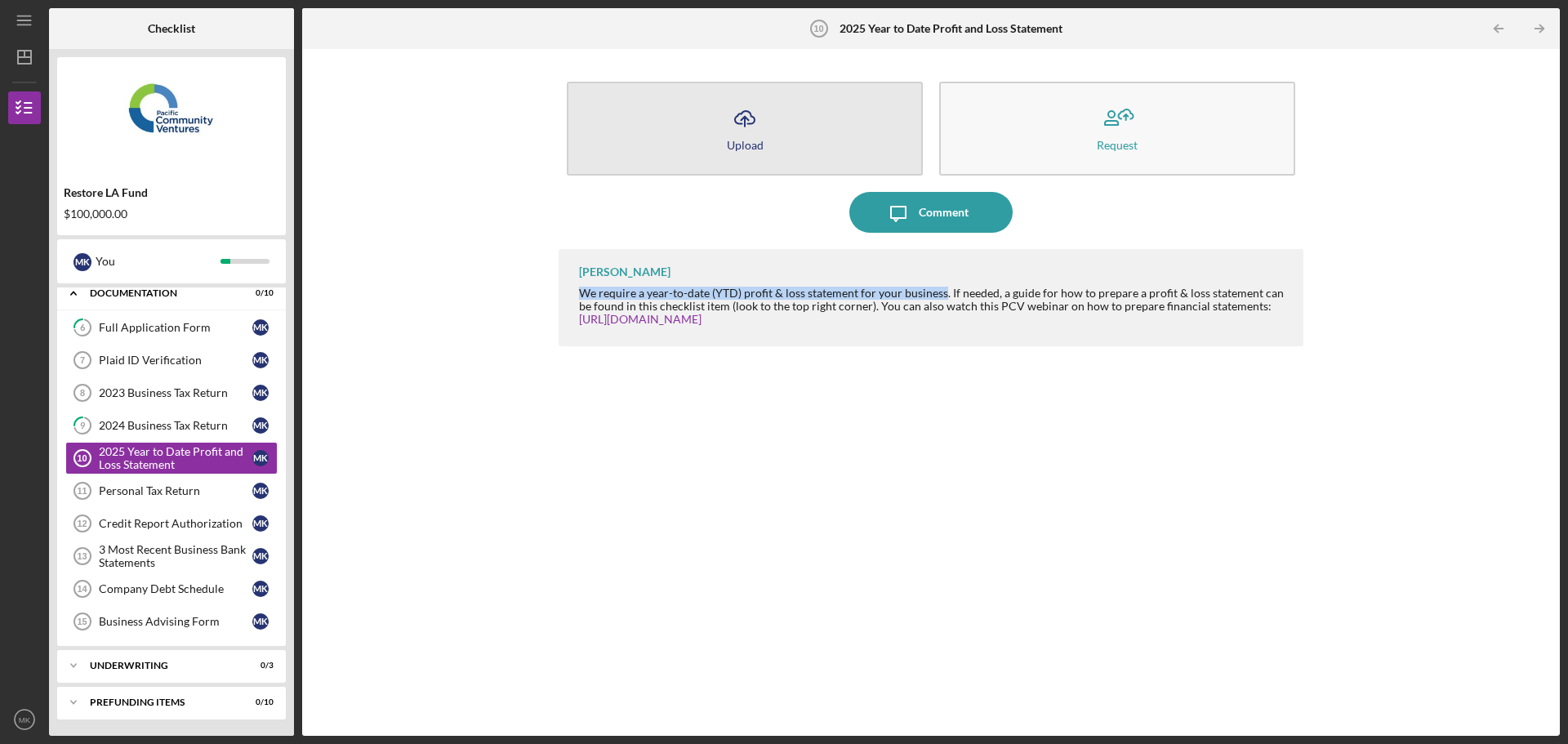
click at [755, 122] on icon "button" at bounding box center [745, 117] width 20 height 12
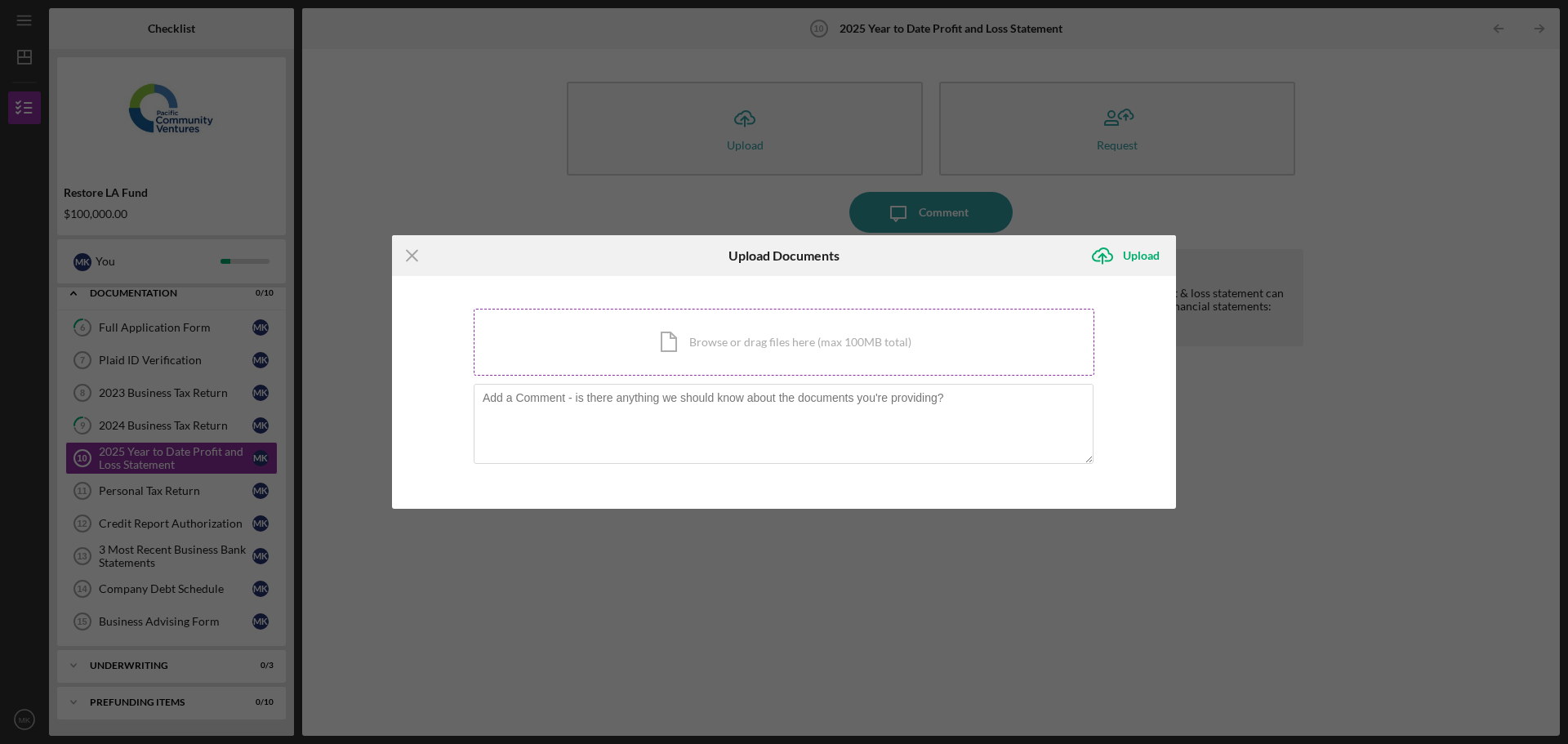
click at [722, 343] on div "Icon/Document Browse or drag files here (max 100MB total) Tap to choose files o…" at bounding box center [783, 343] width 620 height 67
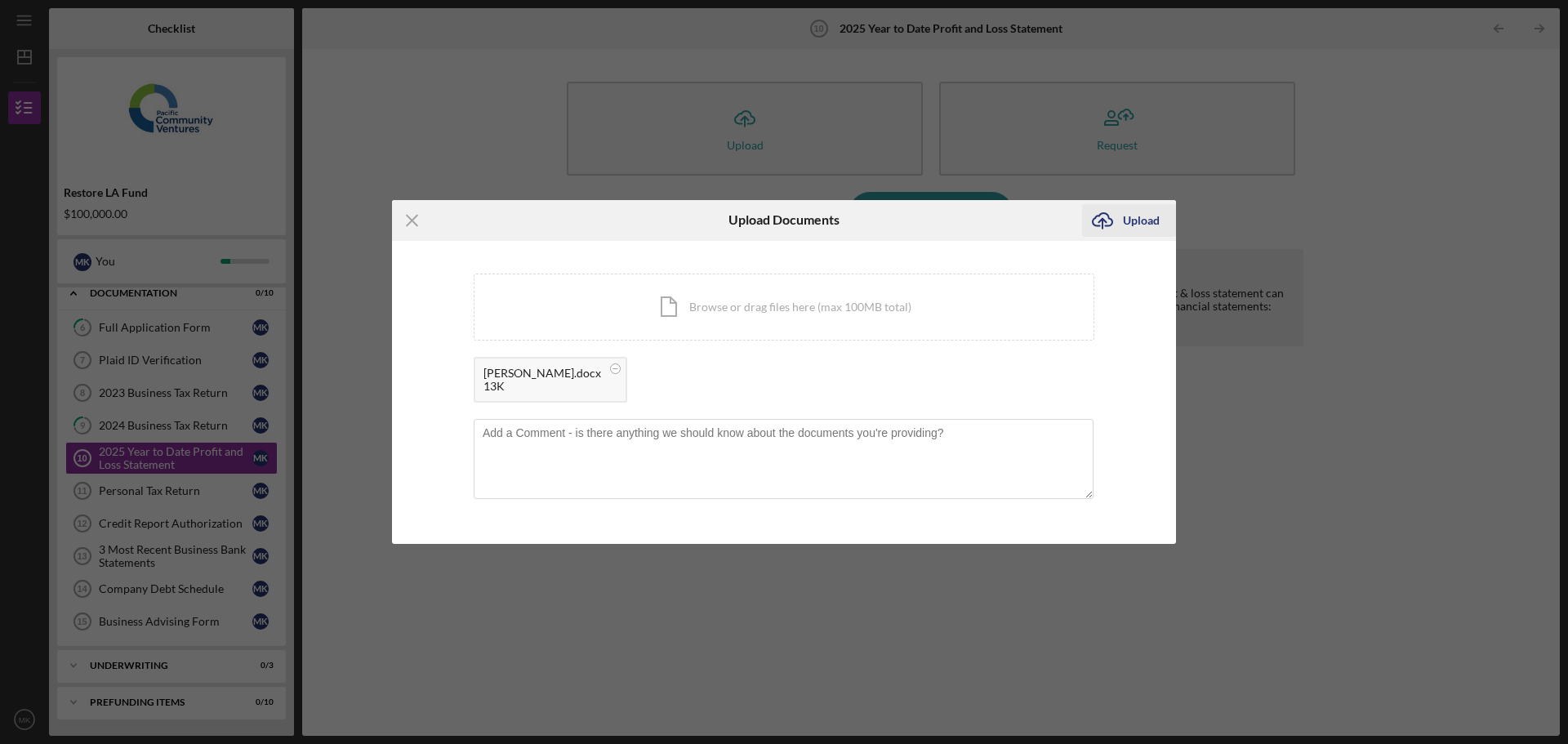
click at [1142, 215] on div "Upload" at bounding box center [1140, 221] width 37 height 33
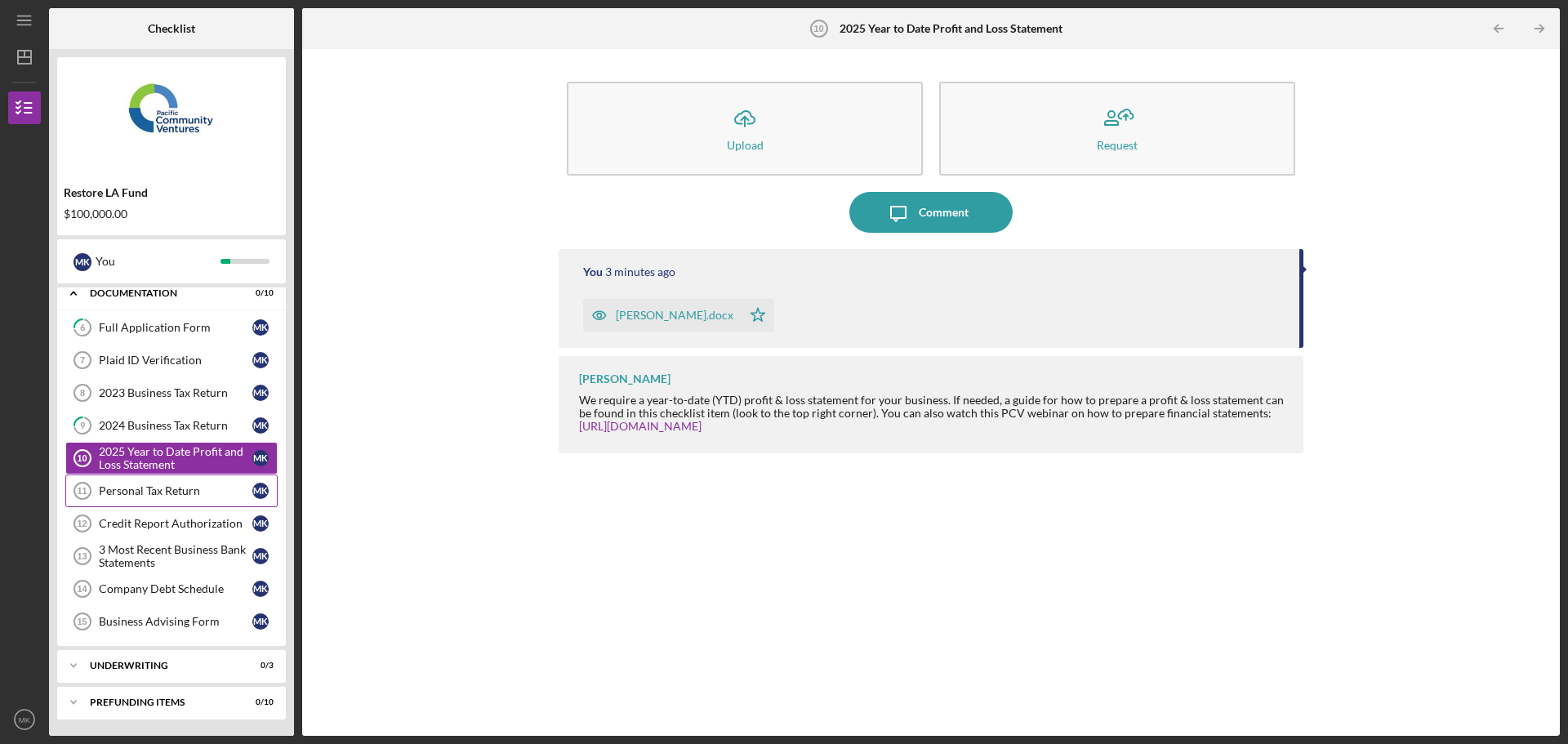
click at [138, 492] on div "Personal Tax Return" at bounding box center [176, 491] width 154 height 13
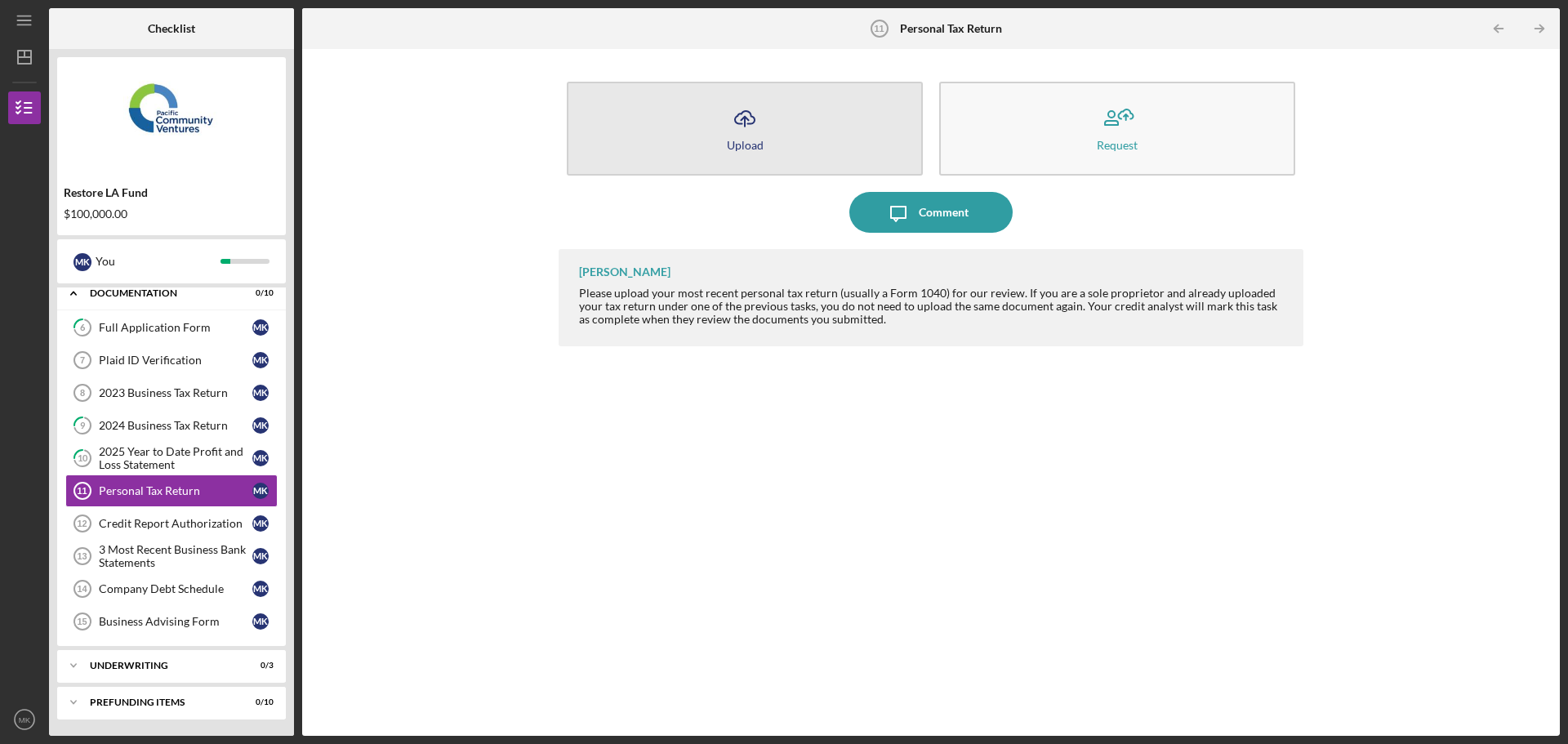
click at [736, 130] on icon "Icon/Upload" at bounding box center [745, 119] width 41 height 41
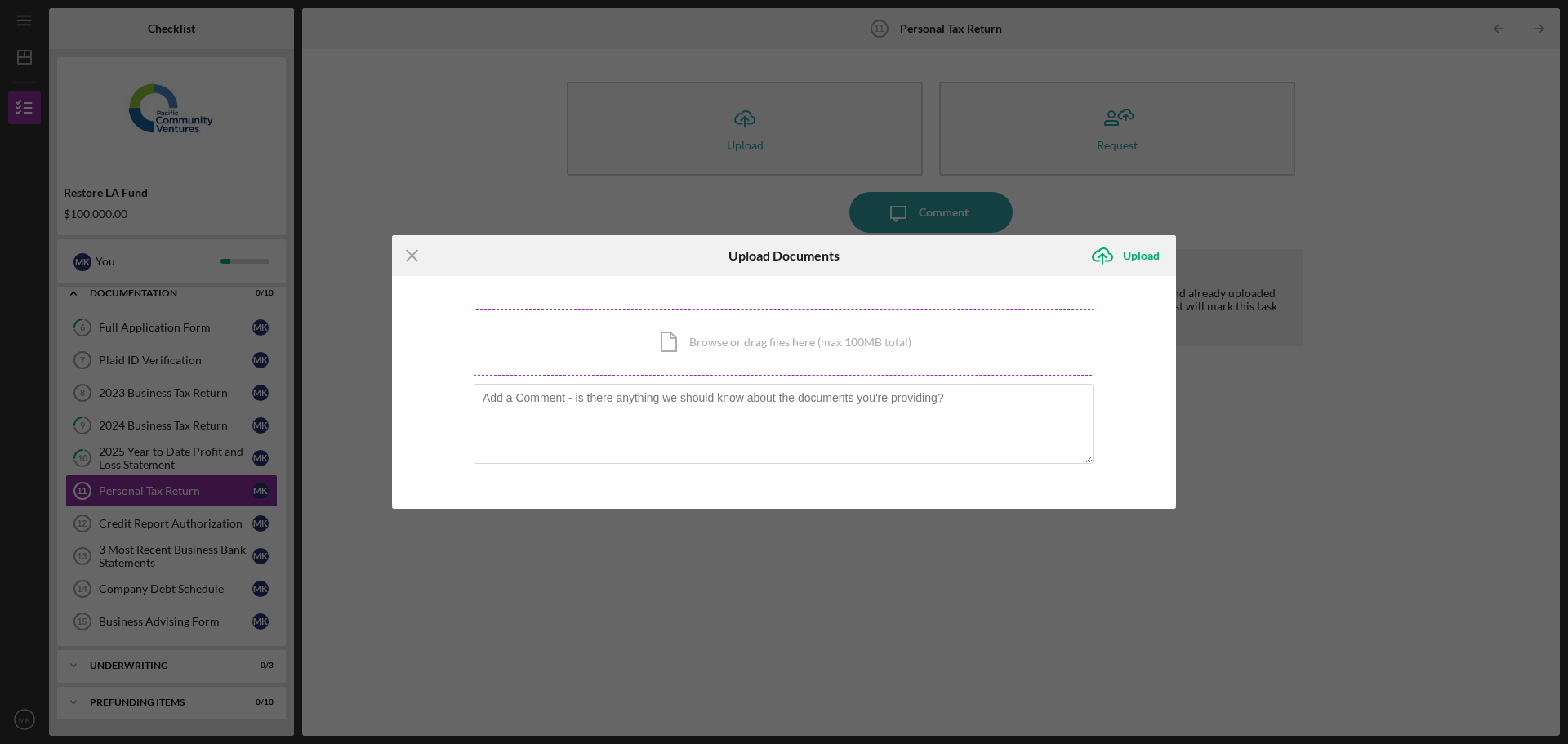
click at [716, 338] on div "Icon/Document Browse or drag files here (max 100MB total) Tap to choose files o…" at bounding box center [783, 343] width 620 height 67
click at [724, 365] on div "Icon/Document Browse or drag files here (max 100MB total) Tap to choose files o…" at bounding box center [783, 343] width 620 height 67
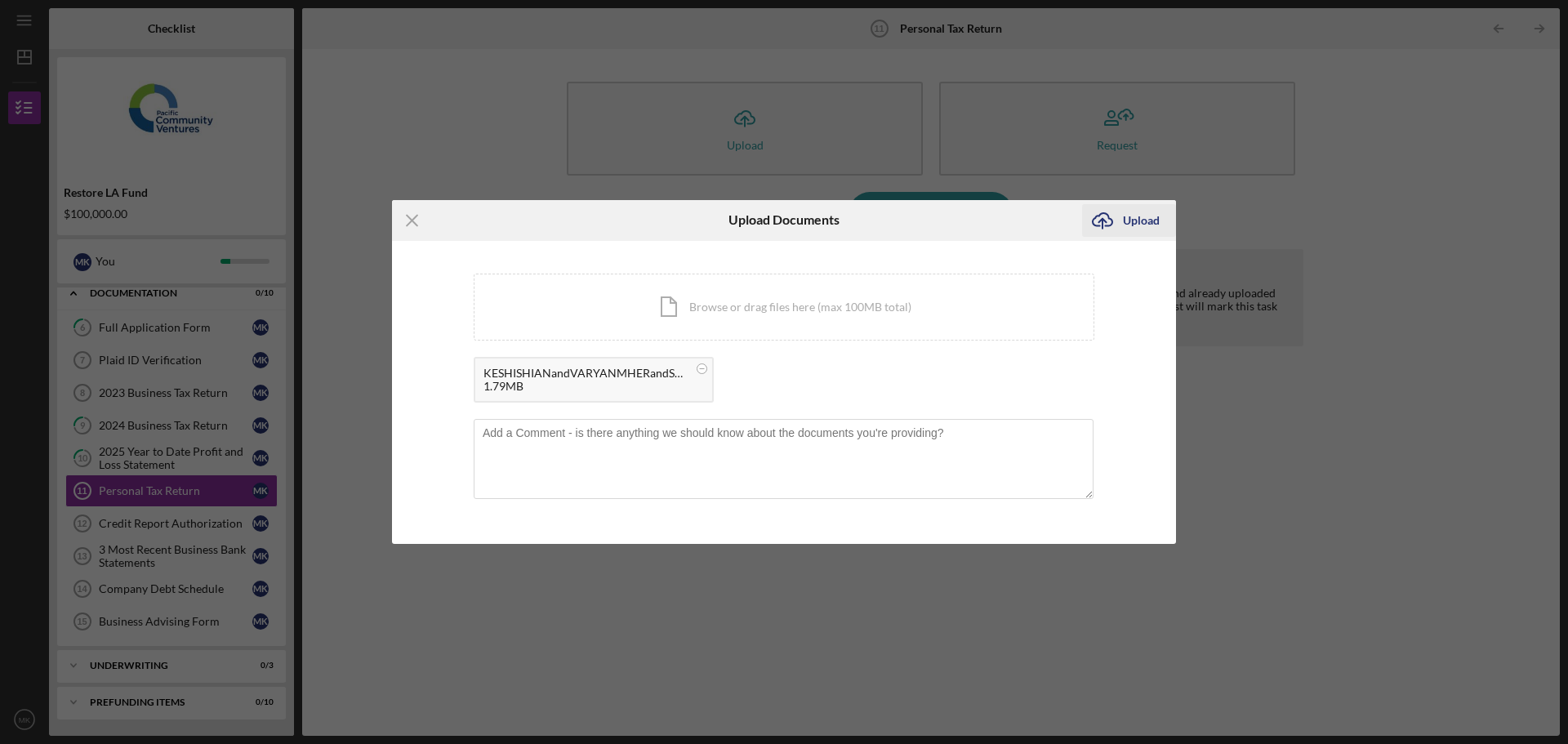
click at [1135, 216] on div "Upload" at bounding box center [1140, 221] width 37 height 33
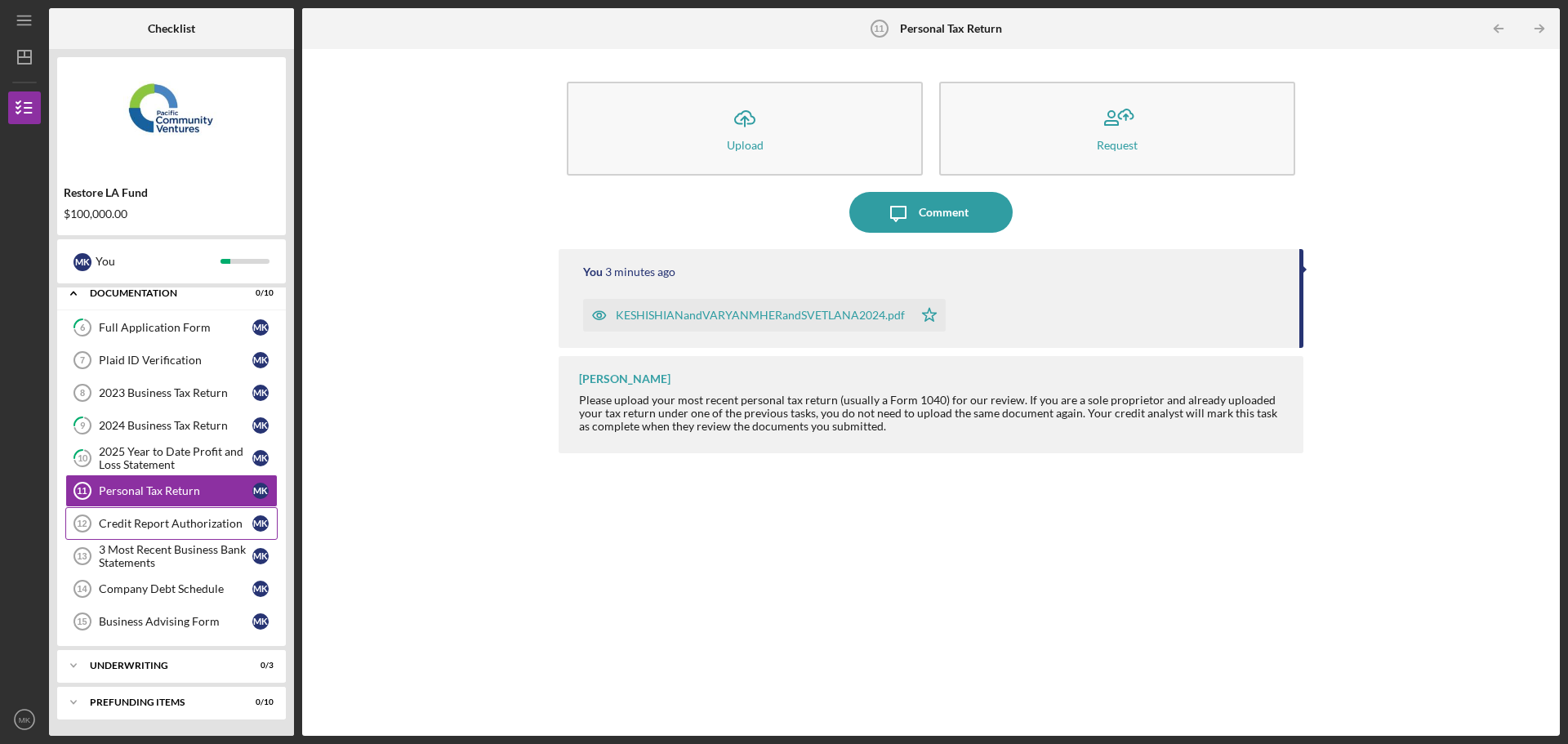
click at [170, 522] on div "Credit Report Authorization" at bounding box center [176, 523] width 154 height 13
